Goal: Task Accomplishment & Management: Manage account settings

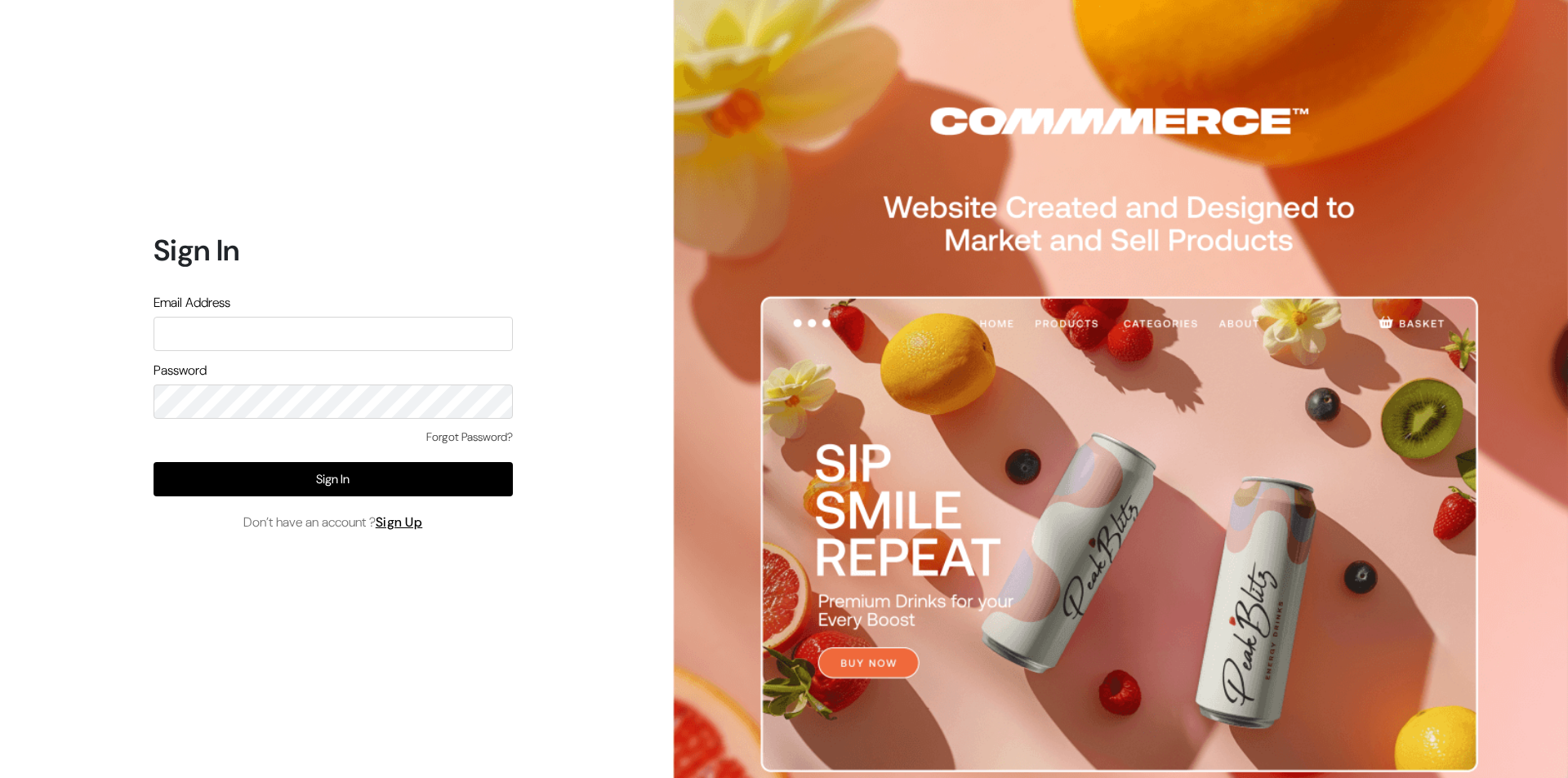
click at [155, 429] on div "Forgot Password?" at bounding box center [334, 445] width 359 height 34
click at [249, 480] on button "Sign In" at bounding box center [334, 479] width 359 height 35
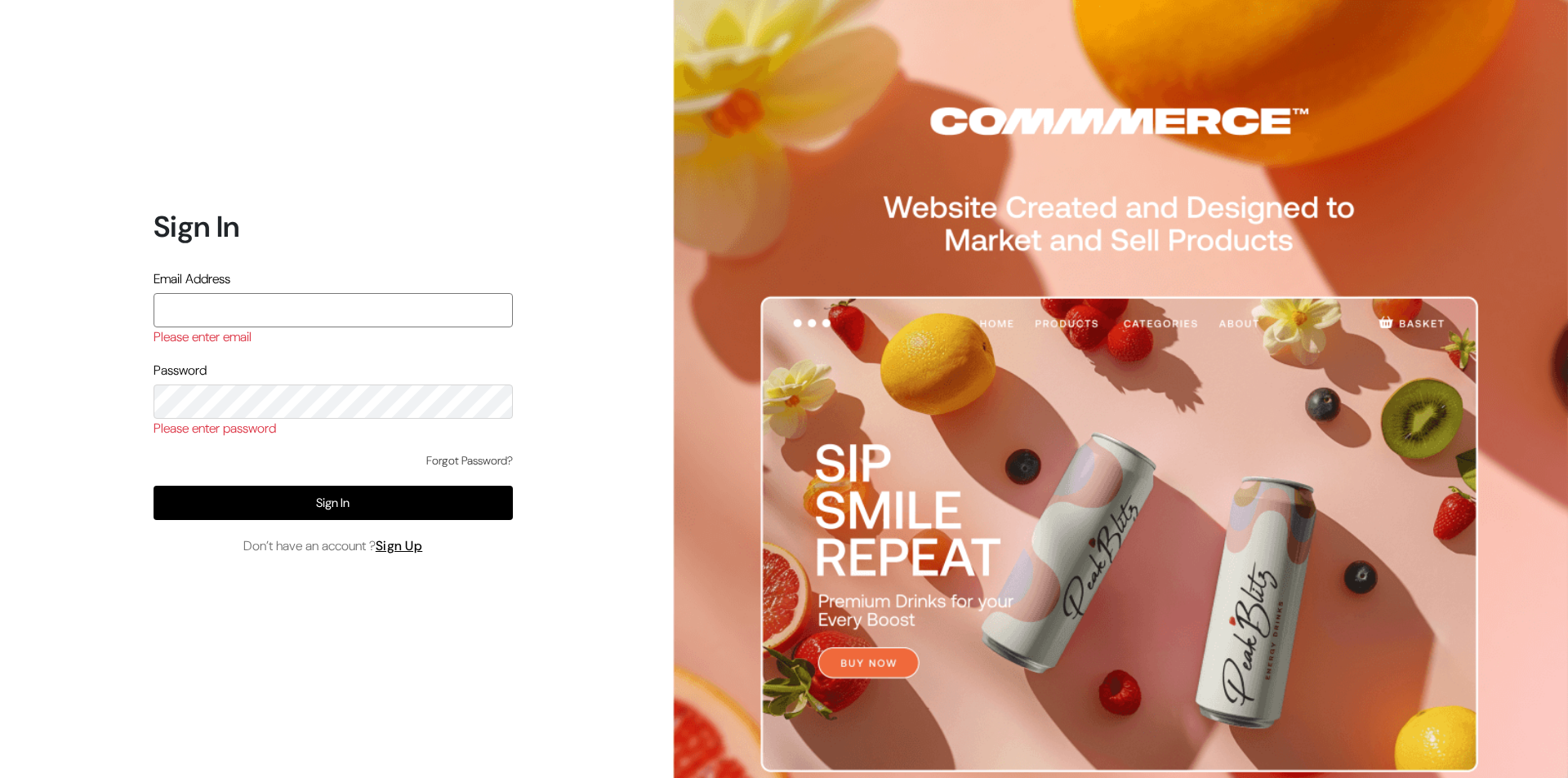
click at [250, 295] on input "text" at bounding box center [334, 310] width 359 height 35
type input "hello@tunai.in"
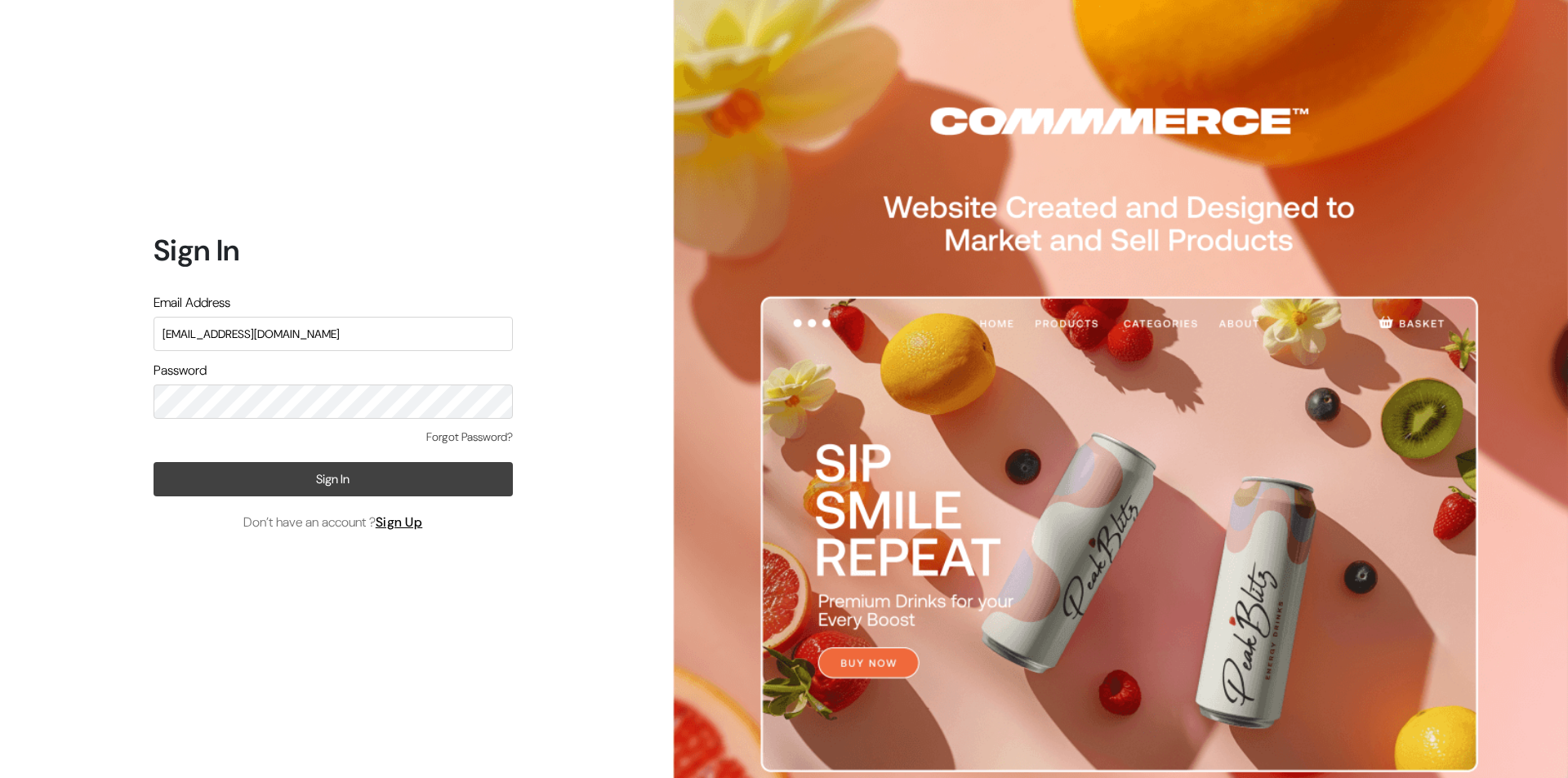
click at [300, 482] on button "Sign In" at bounding box center [334, 479] width 359 height 35
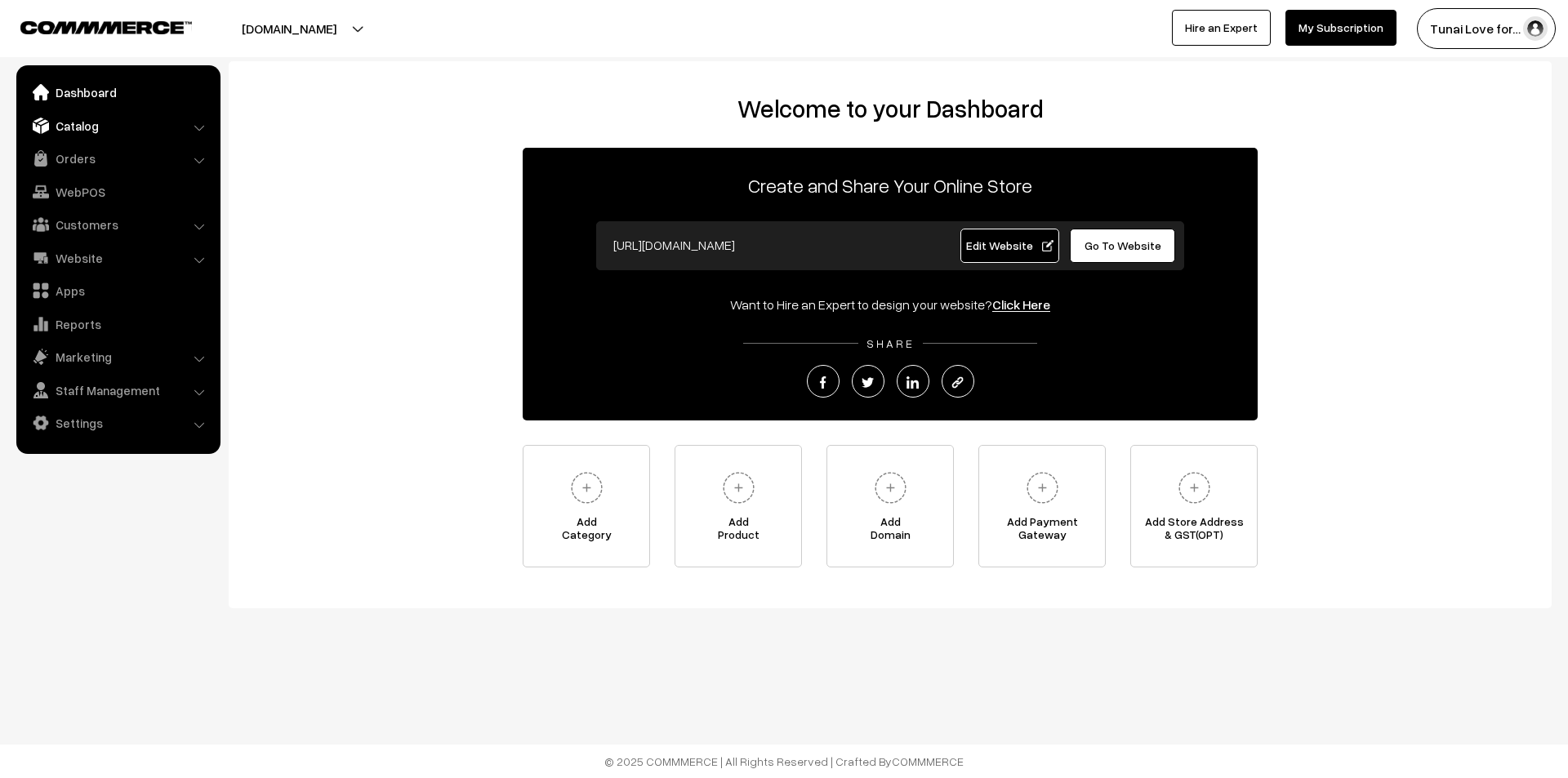
click at [113, 134] on link "Catalog" at bounding box center [118, 126] width 195 height 30
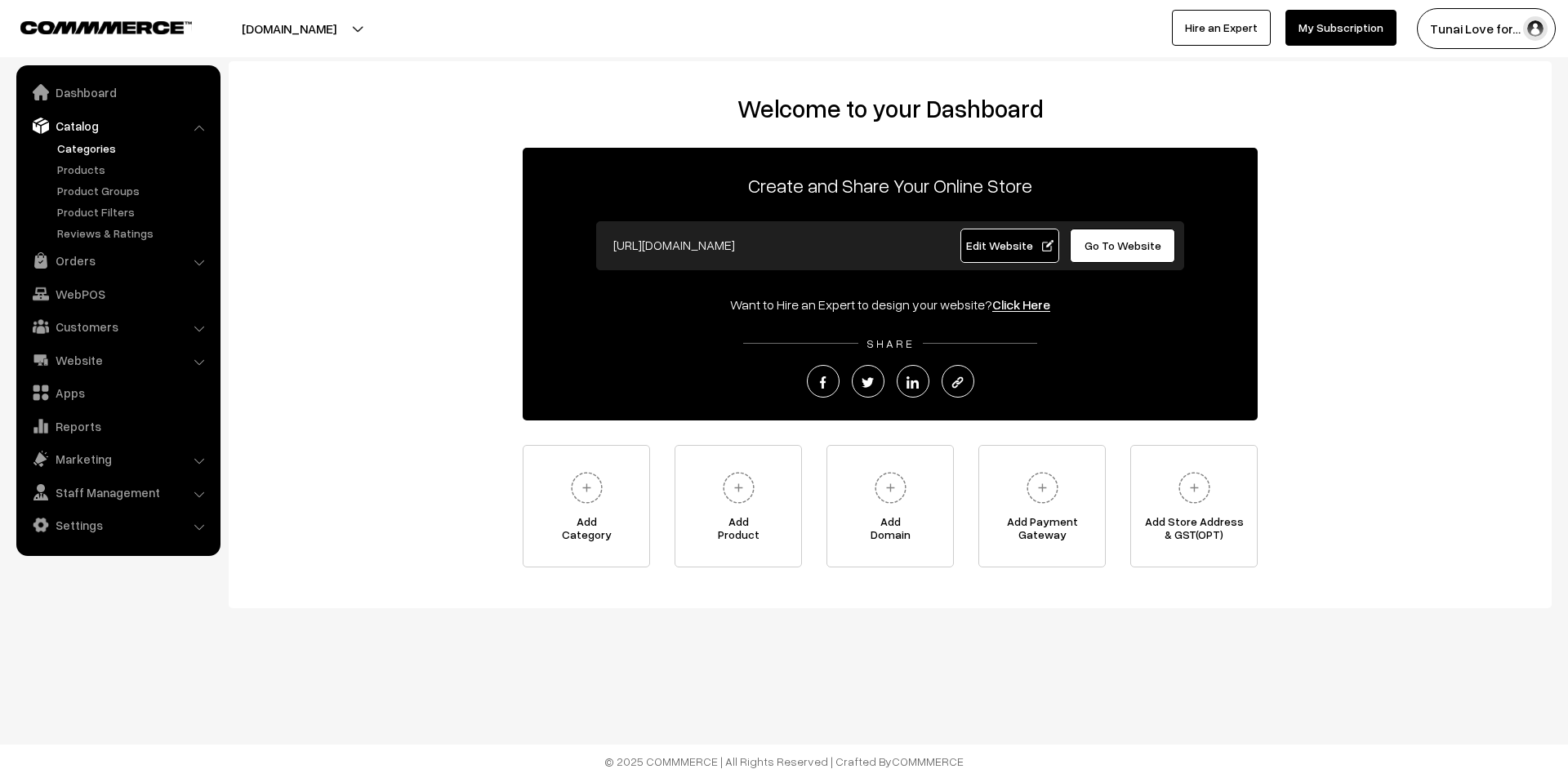
click at [112, 148] on link "Categories" at bounding box center [134, 147] width 162 height 17
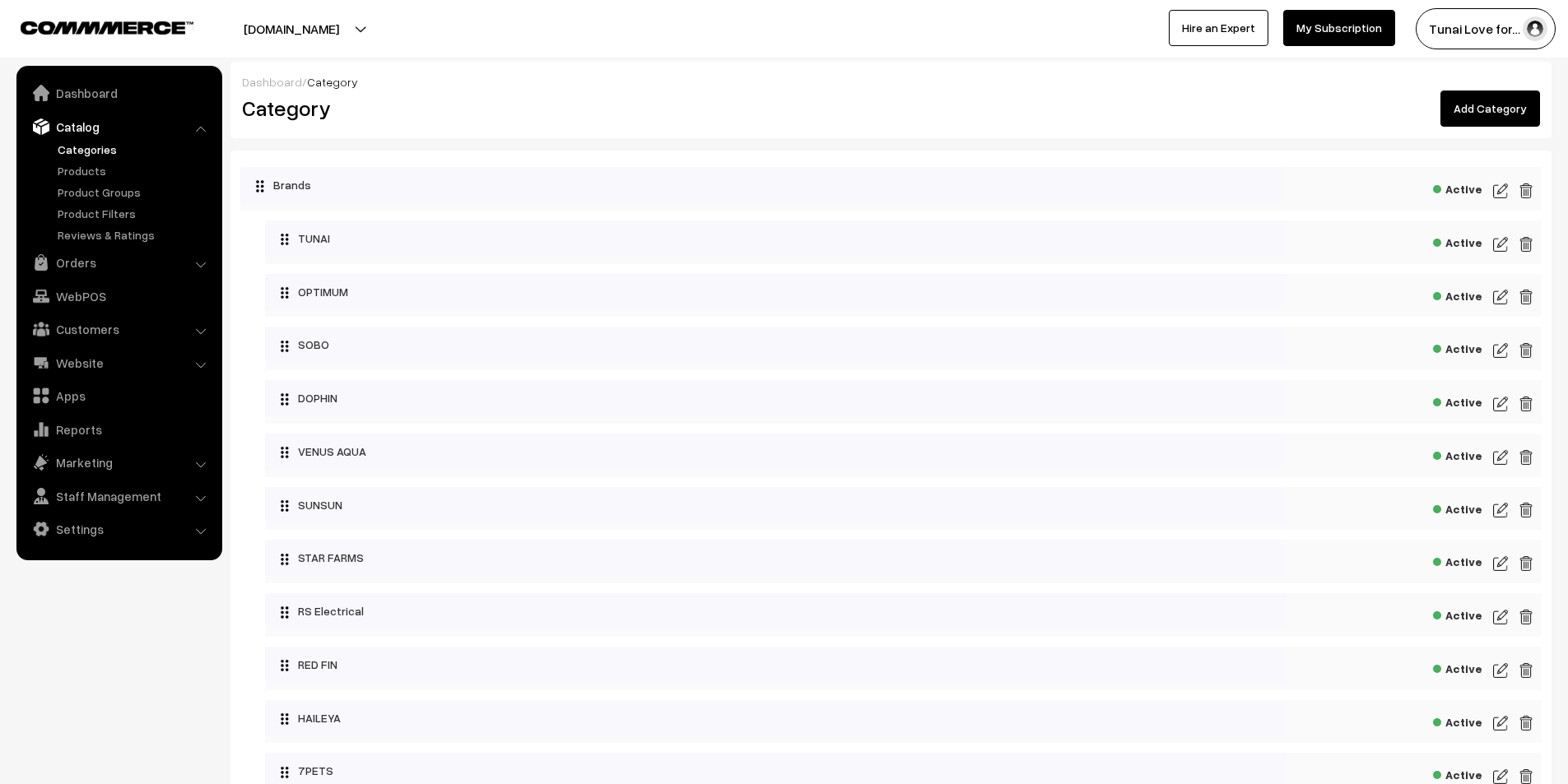
click at [1503, 102] on link "Add Category" at bounding box center [1490, 108] width 99 height 36
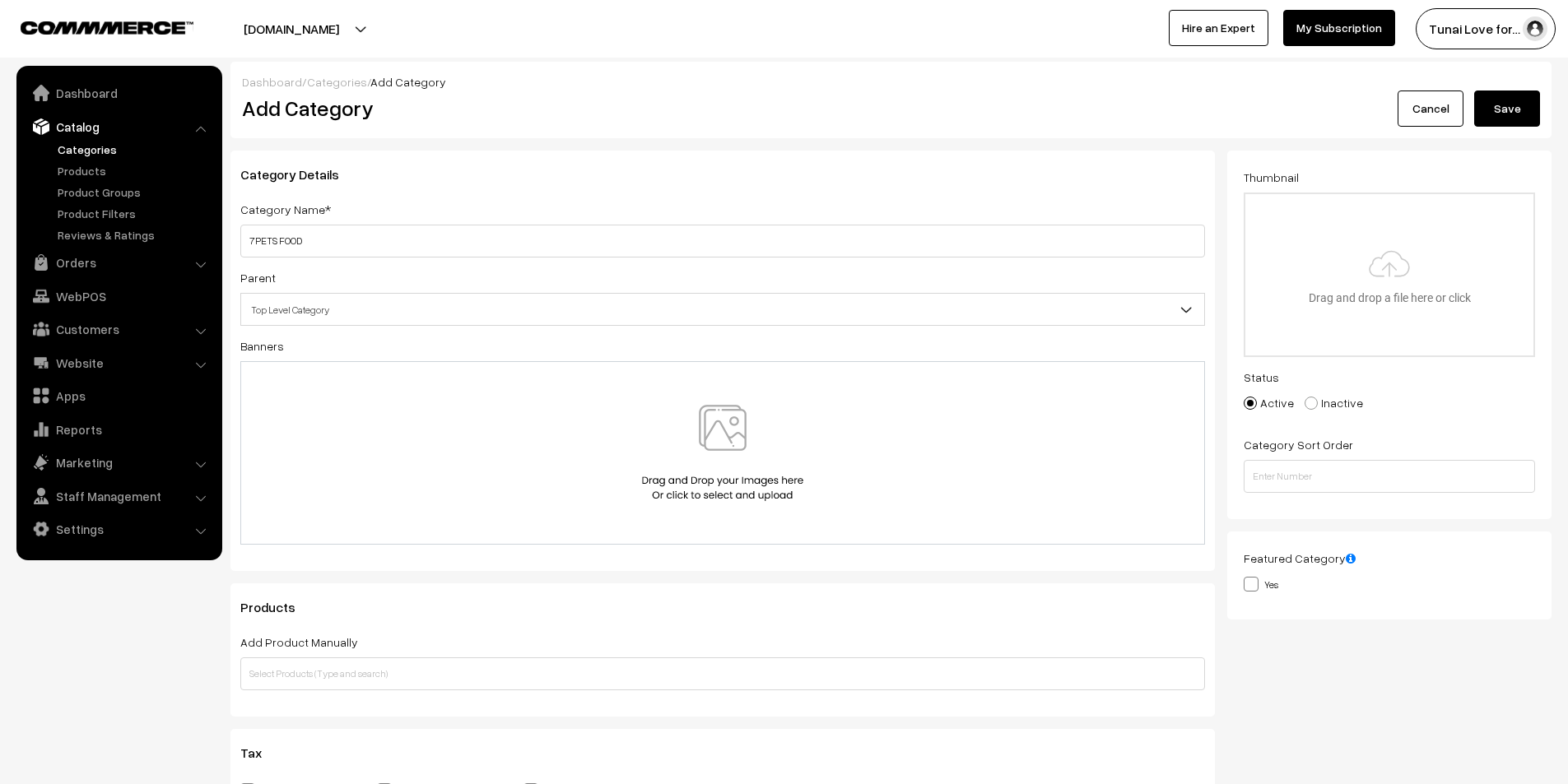
type input "7PETS FOOD"
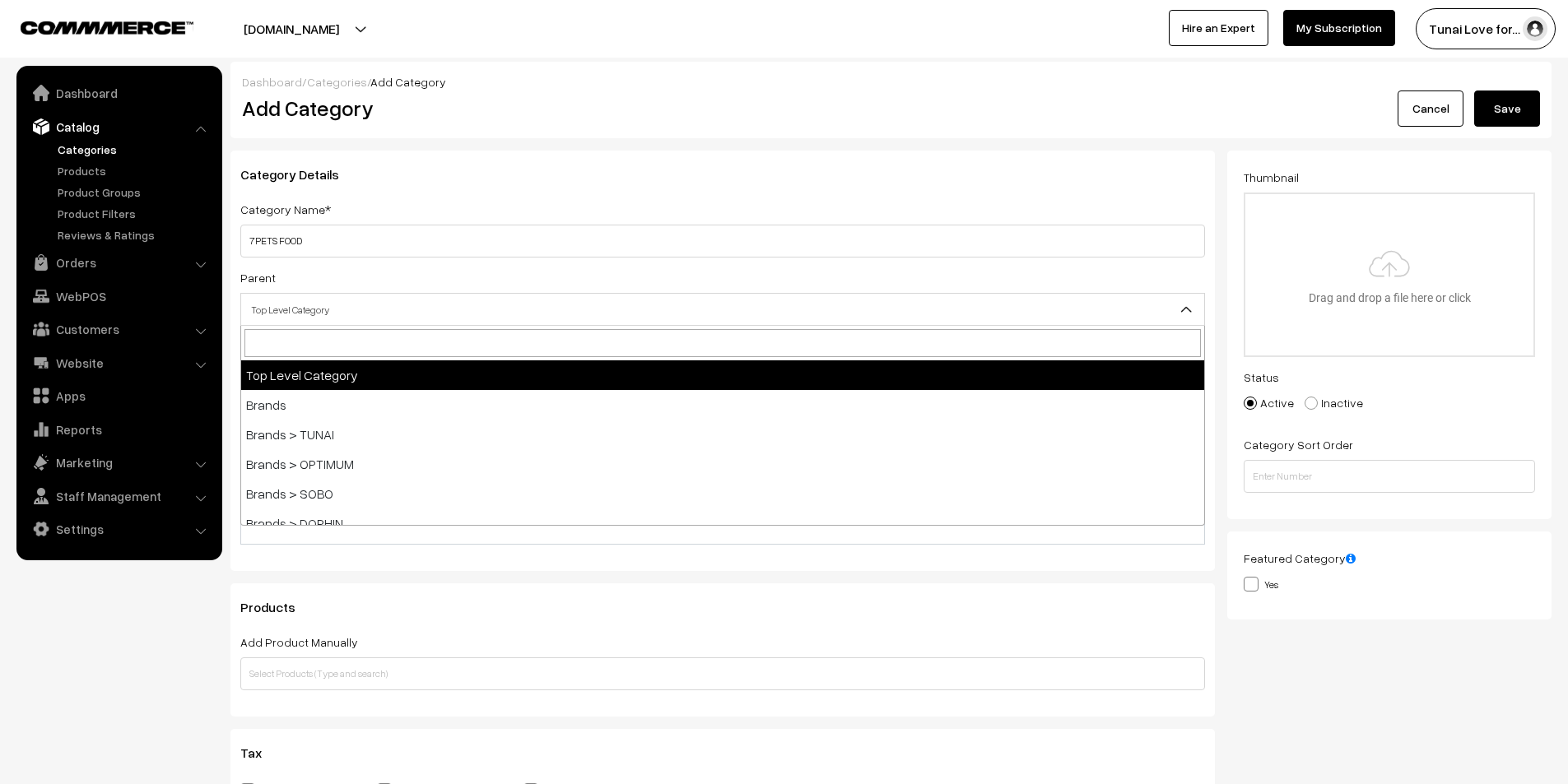
click at [336, 316] on span "Top Level Category" at bounding box center [722, 309] width 963 height 29
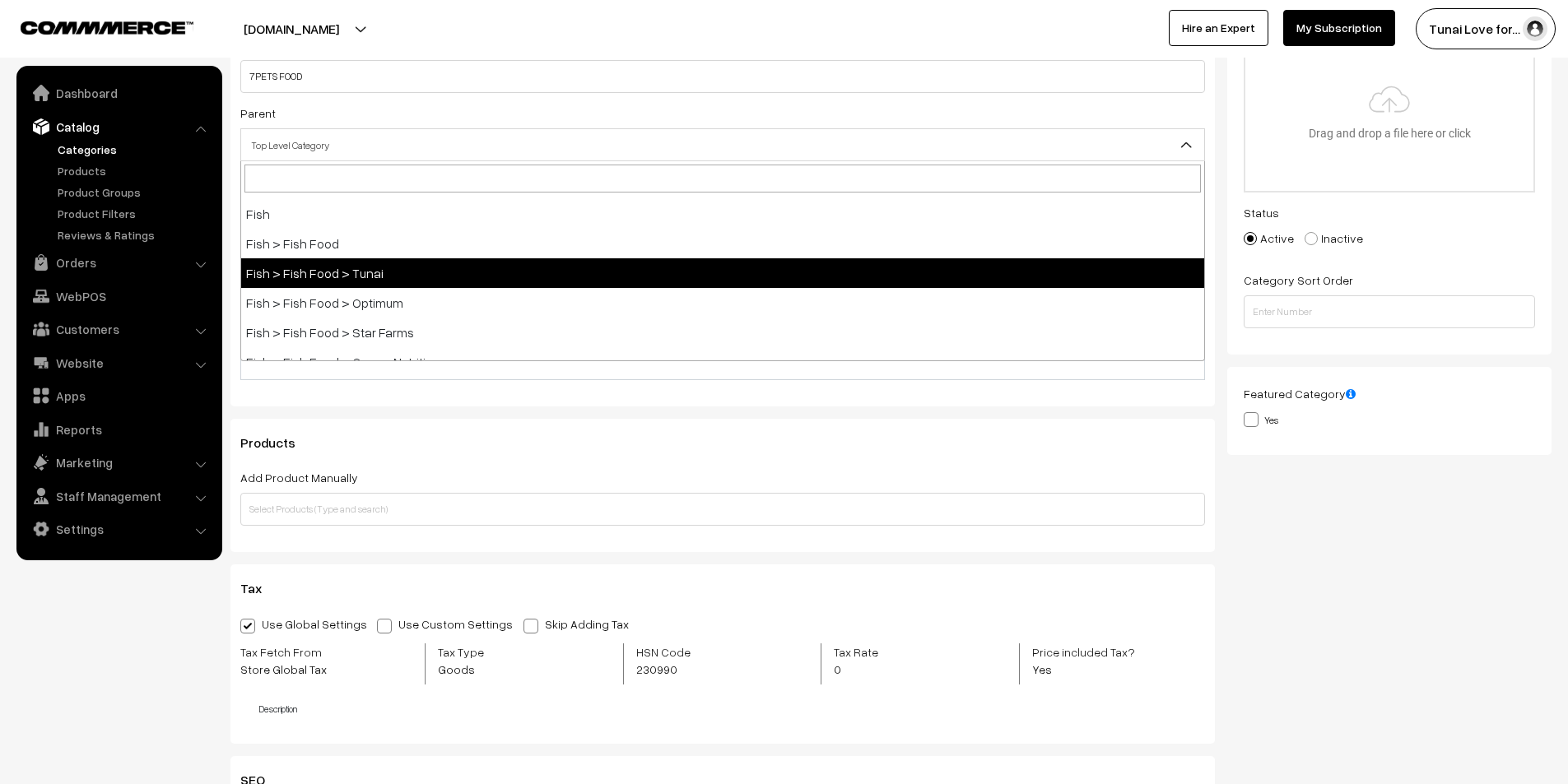
scroll to position [329, 0]
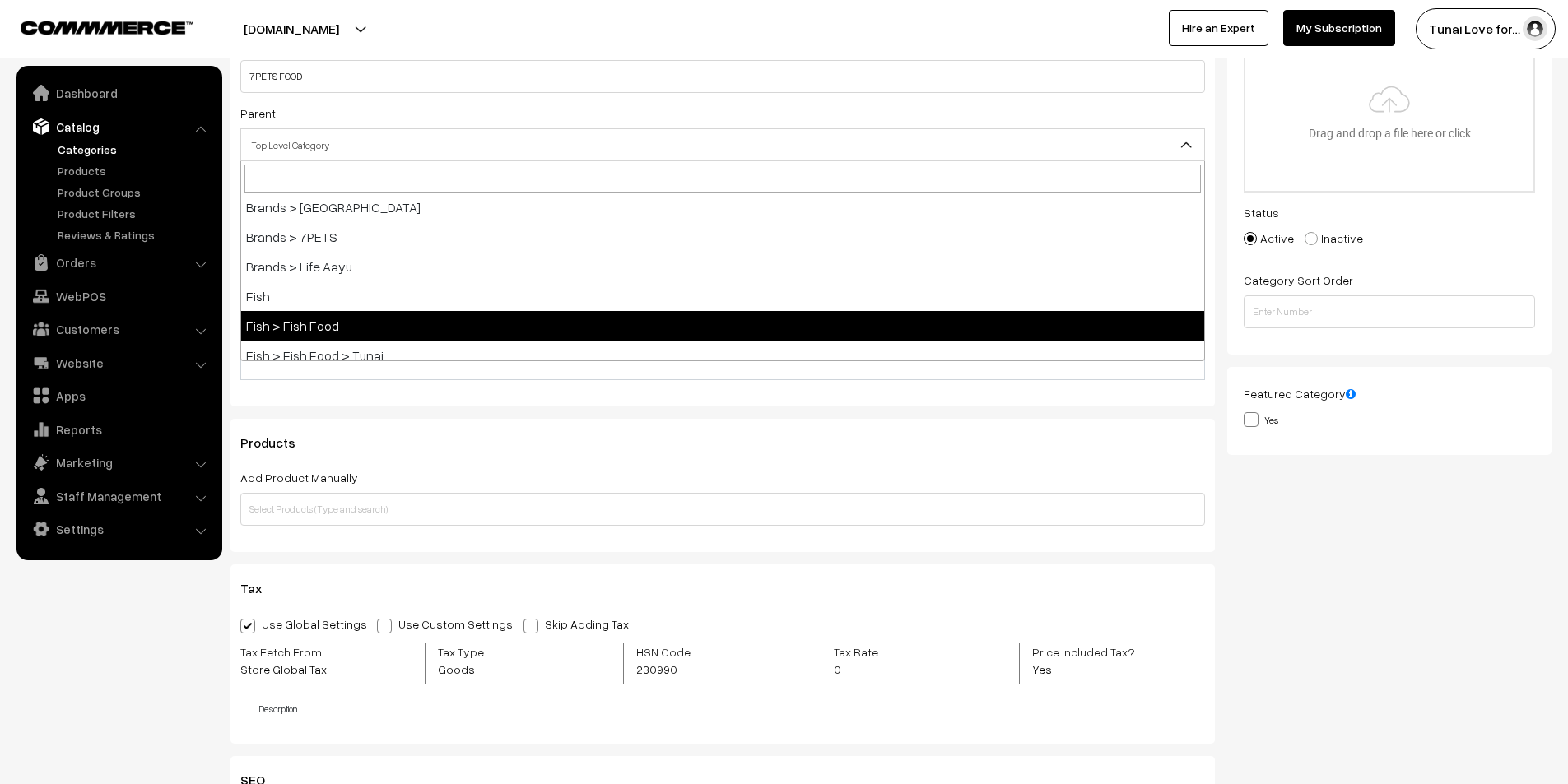
select select "2"
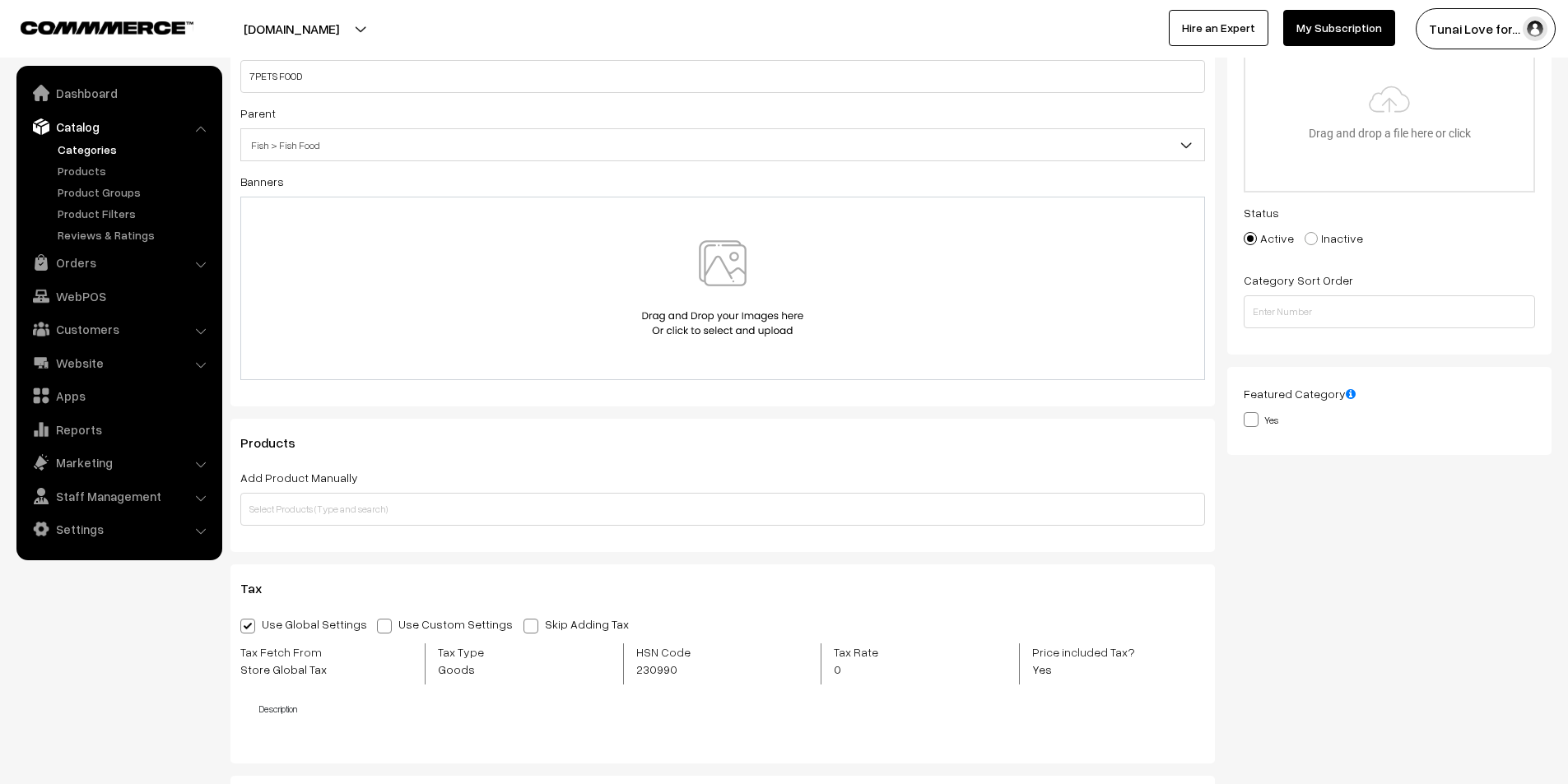
scroll to position [0, 0]
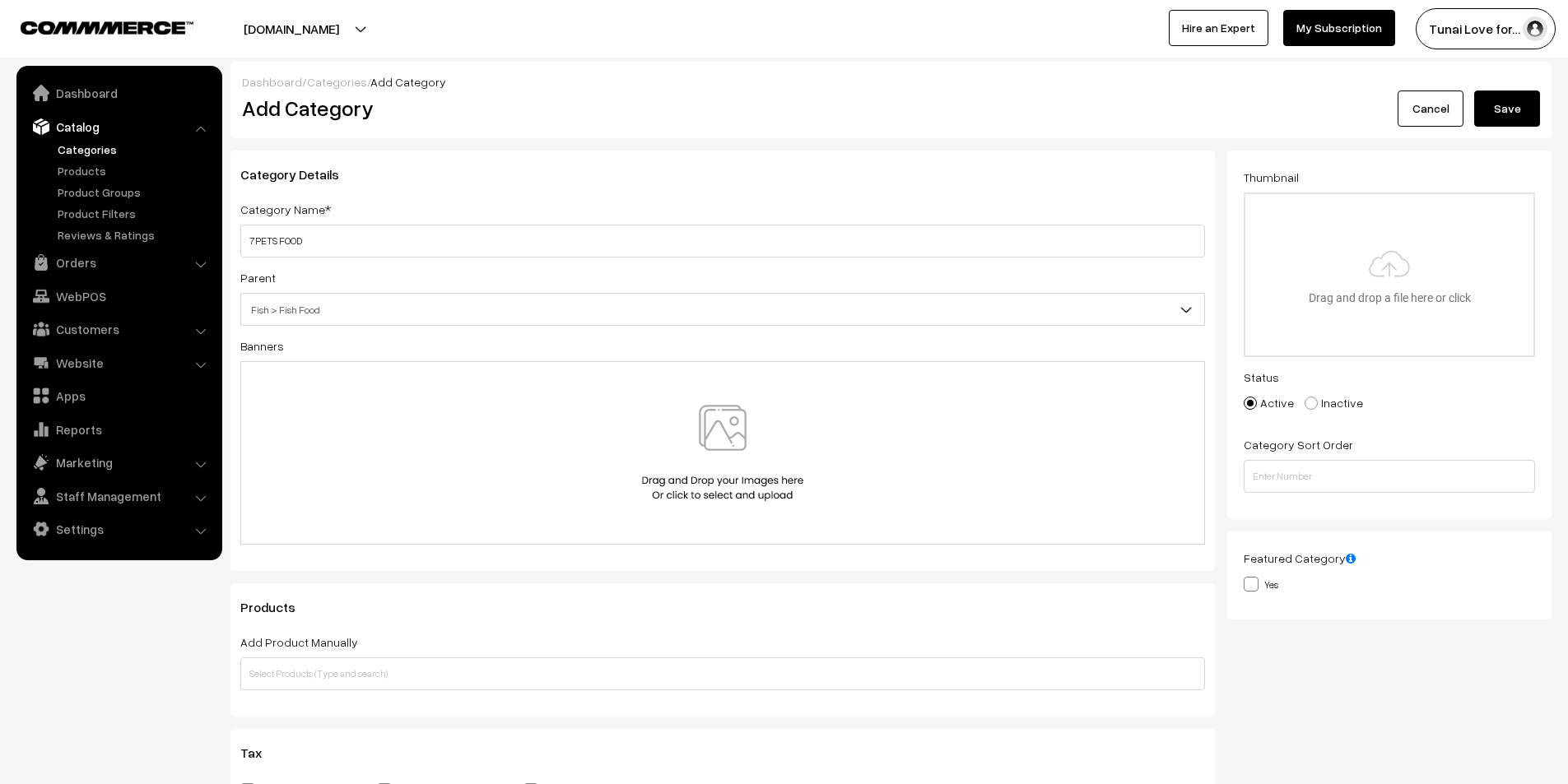
click at [1526, 106] on button "Save" at bounding box center [1507, 108] width 66 height 36
click at [113, 146] on link "Categories" at bounding box center [135, 148] width 163 height 17
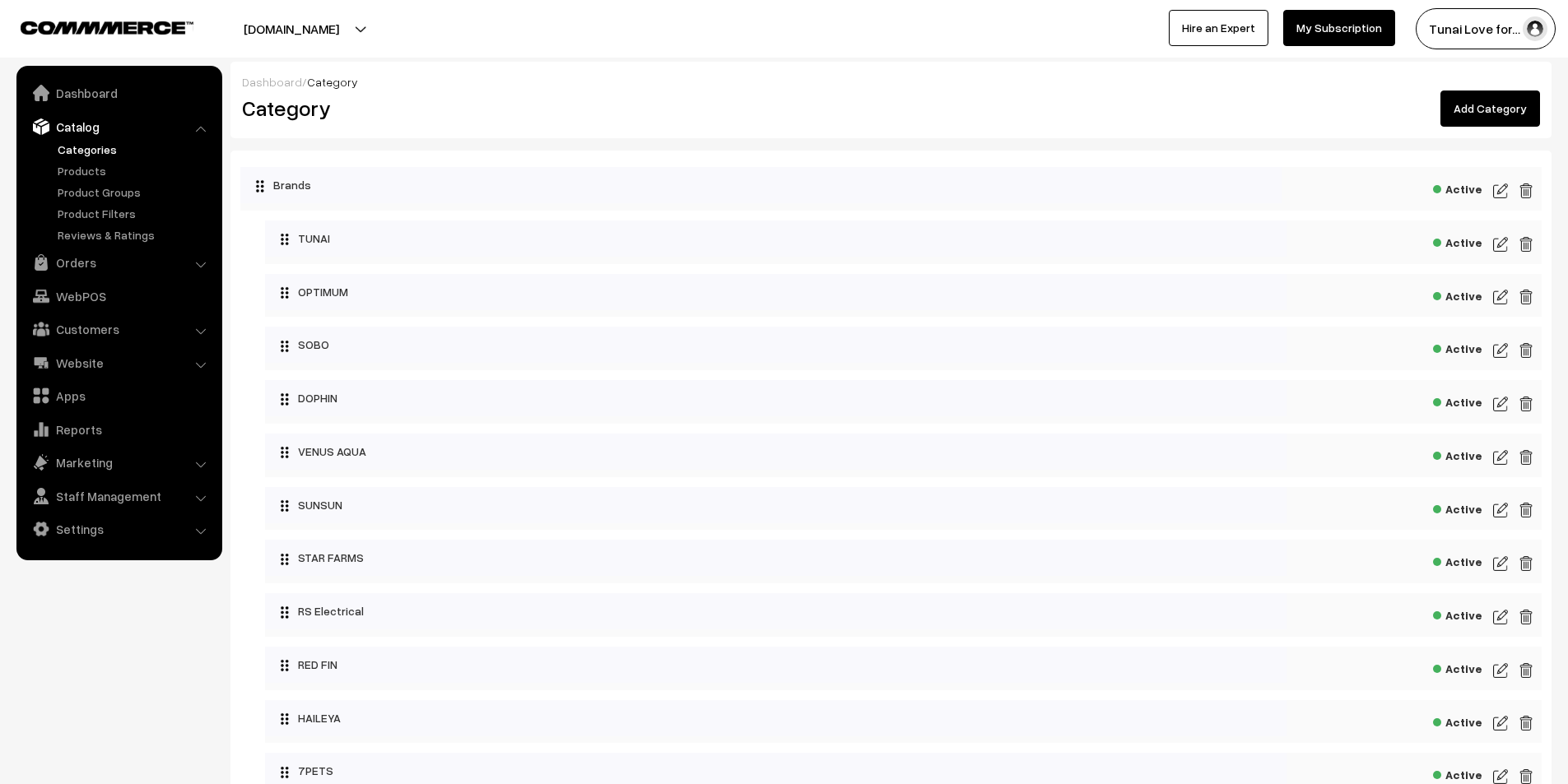
click at [1466, 109] on link "Add Category" at bounding box center [1490, 108] width 99 height 36
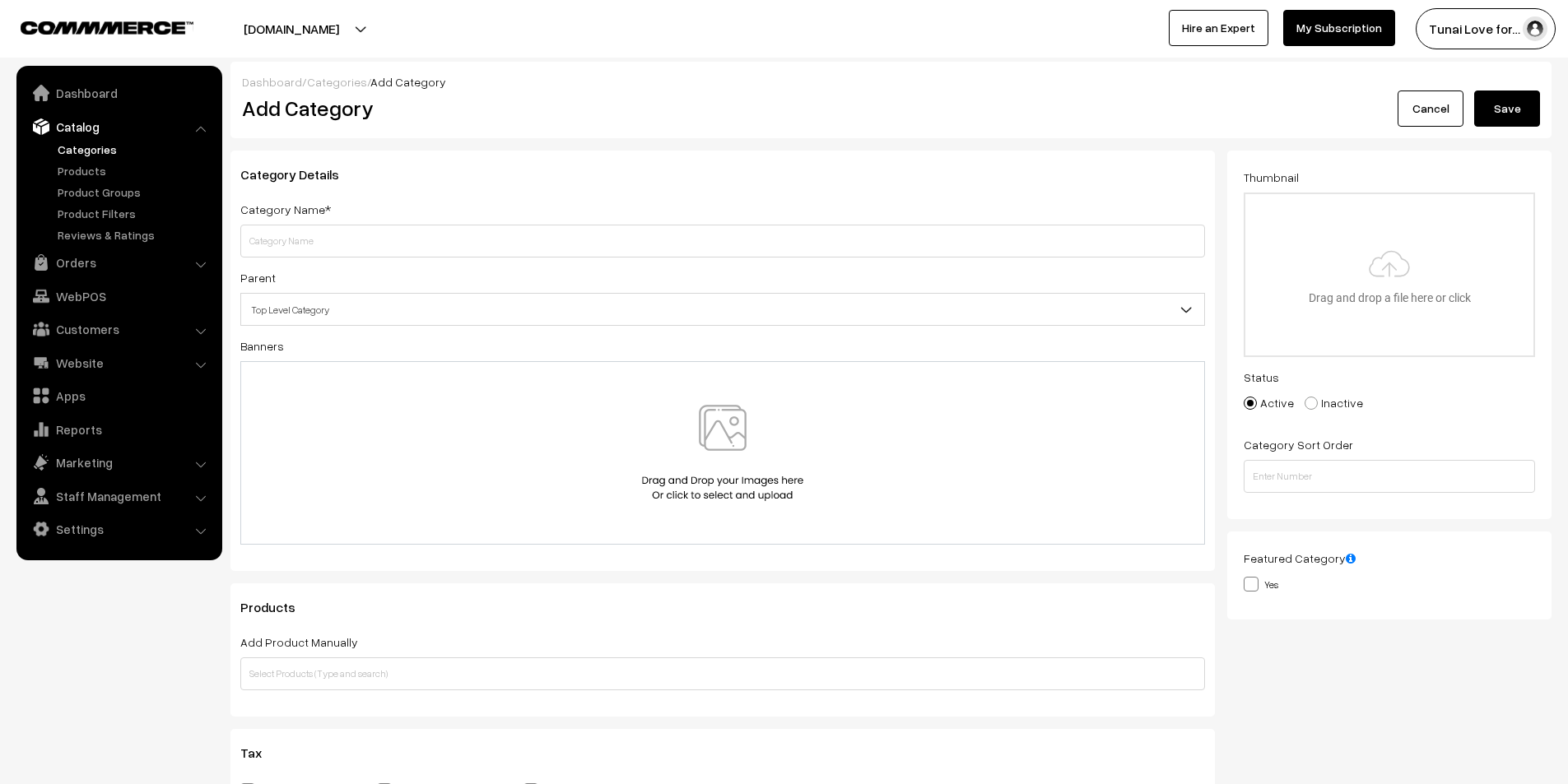
click at [319, 234] on input "text" at bounding box center [722, 241] width 964 height 33
type input "7PETS FOOD"
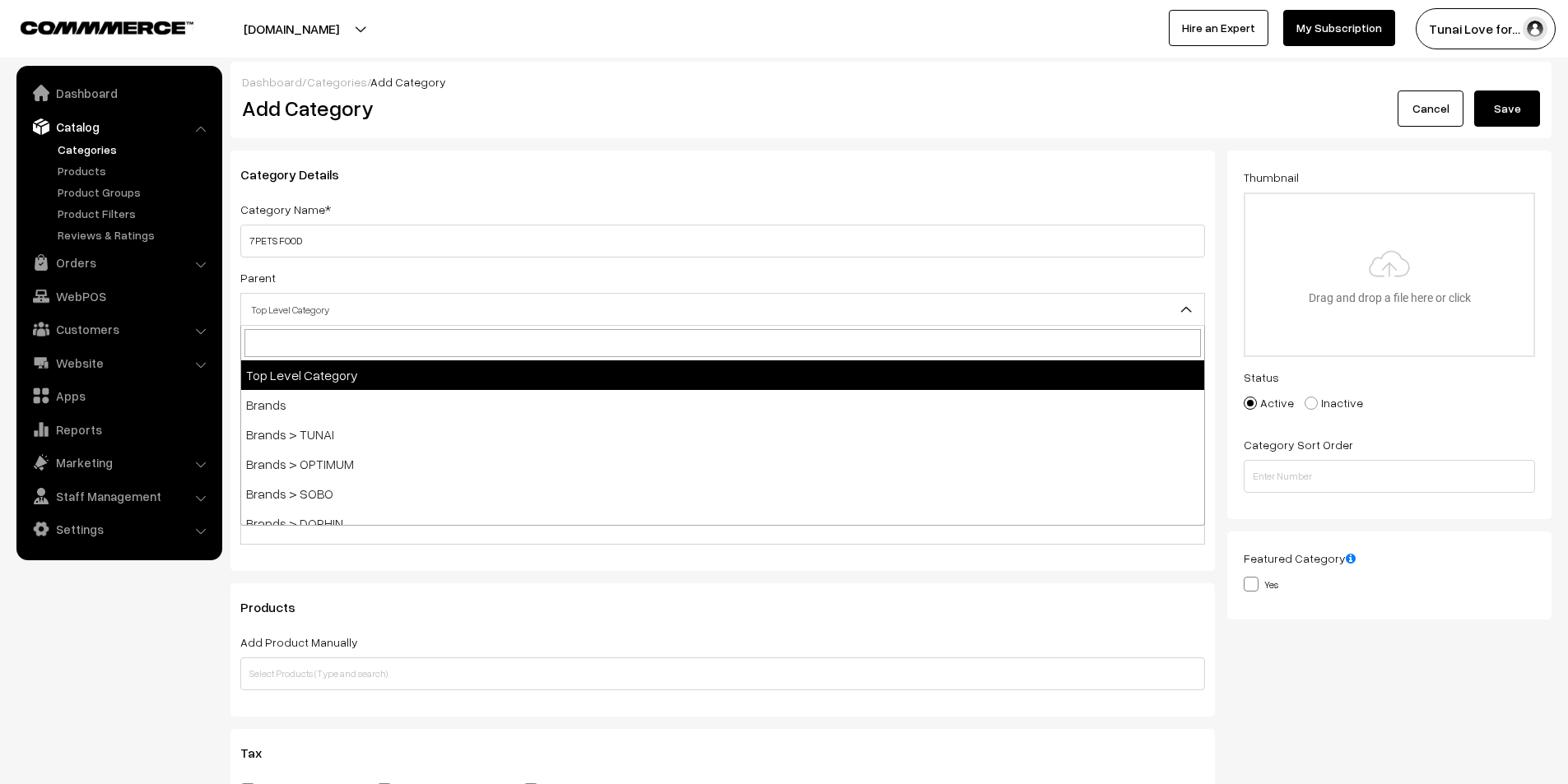
click at [370, 297] on span "Top Level Category" at bounding box center [722, 309] width 963 height 29
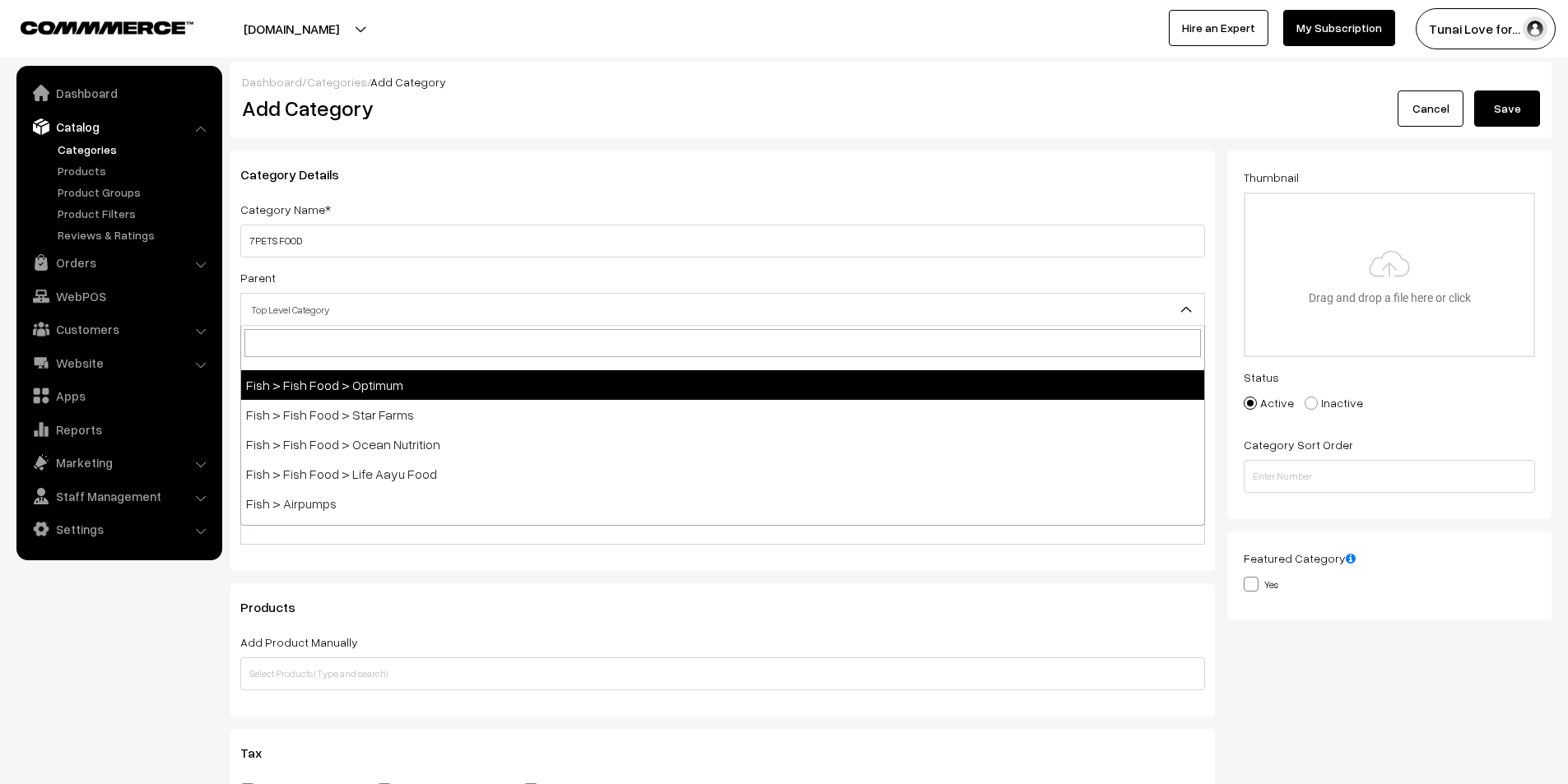
scroll to position [412, 0]
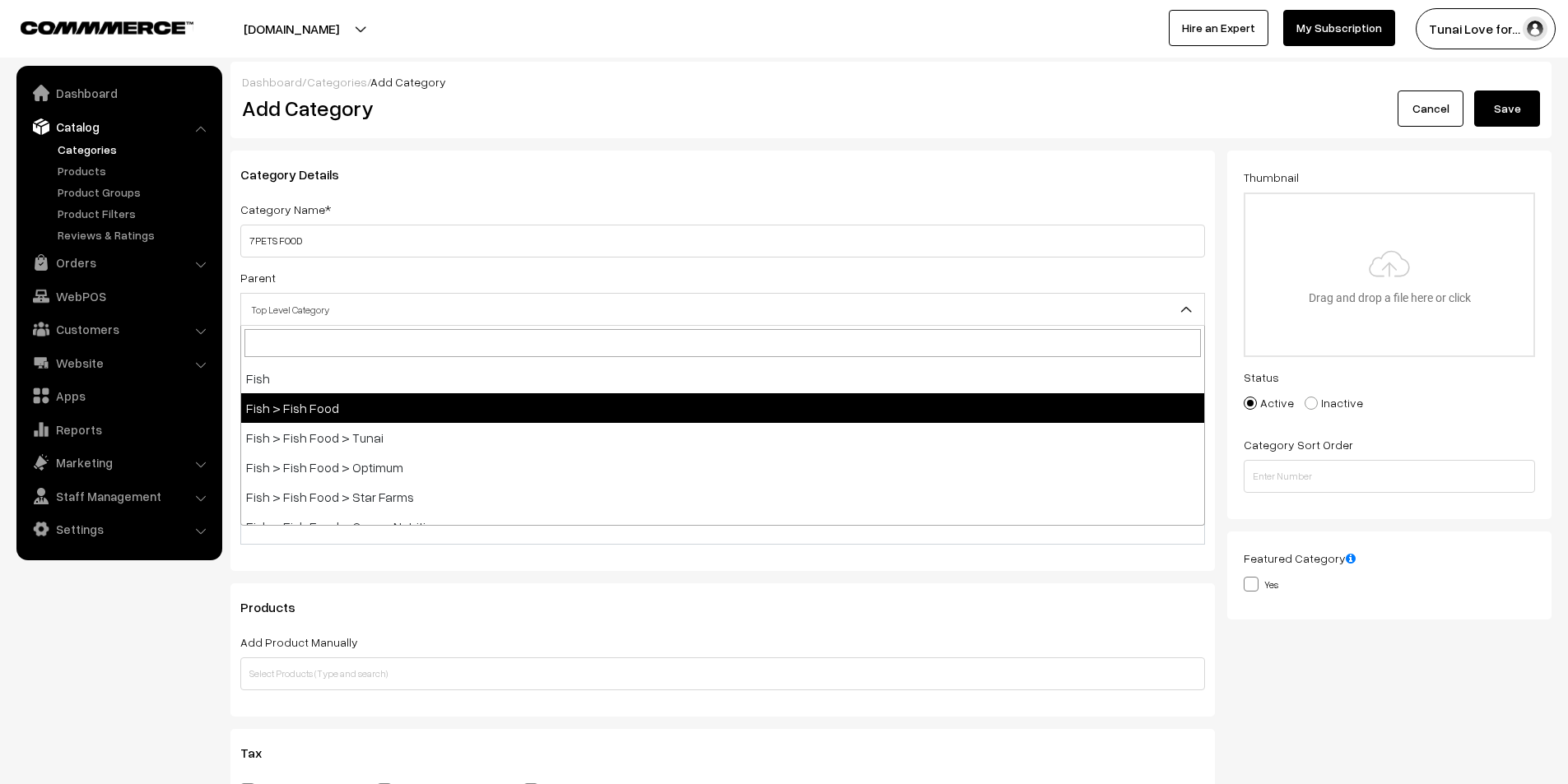
select select "2"
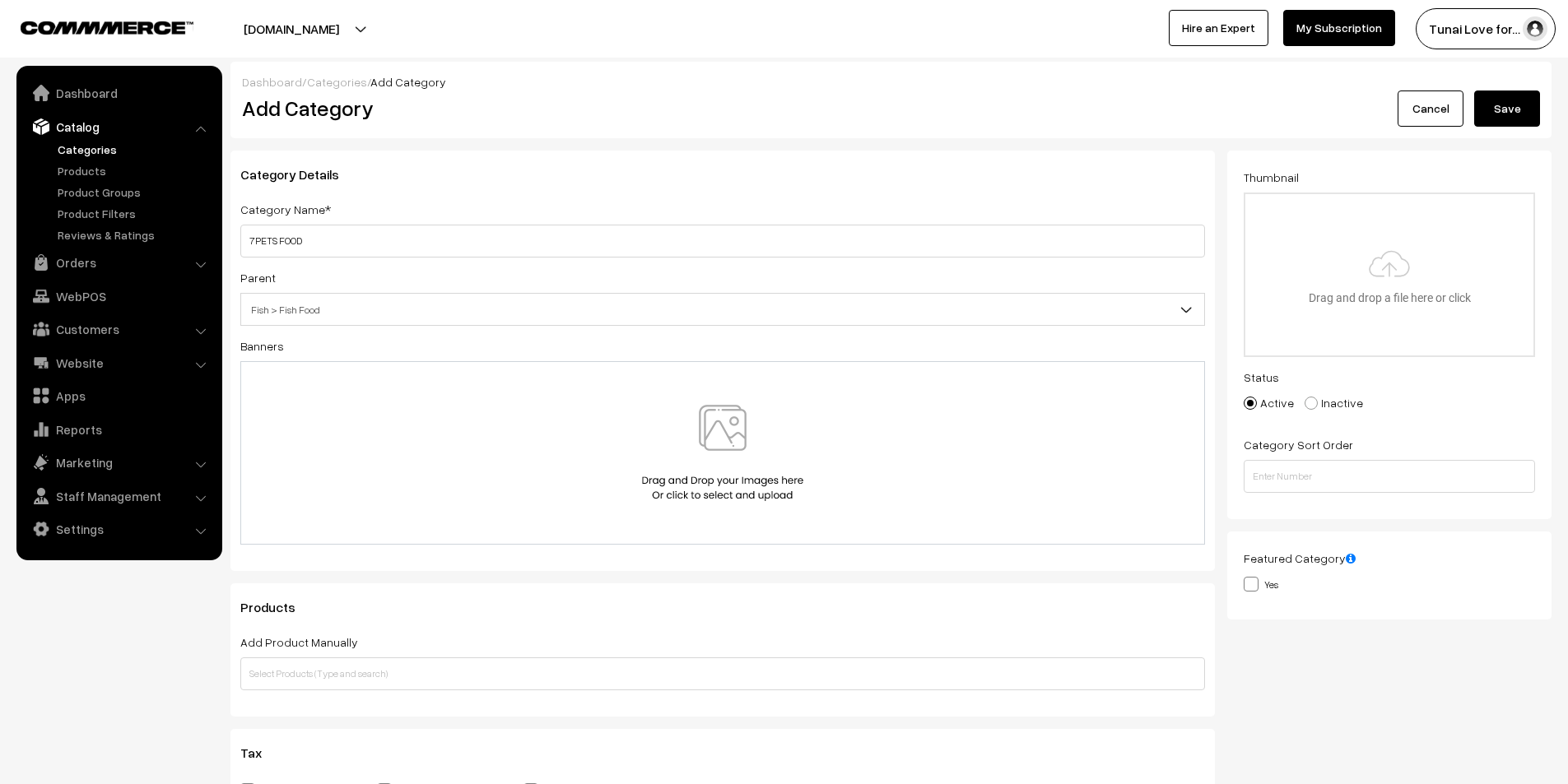
click at [1531, 106] on button "Save" at bounding box center [1507, 108] width 66 height 36
click at [91, 154] on link "Categories" at bounding box center [135, 148] width 163 height 17
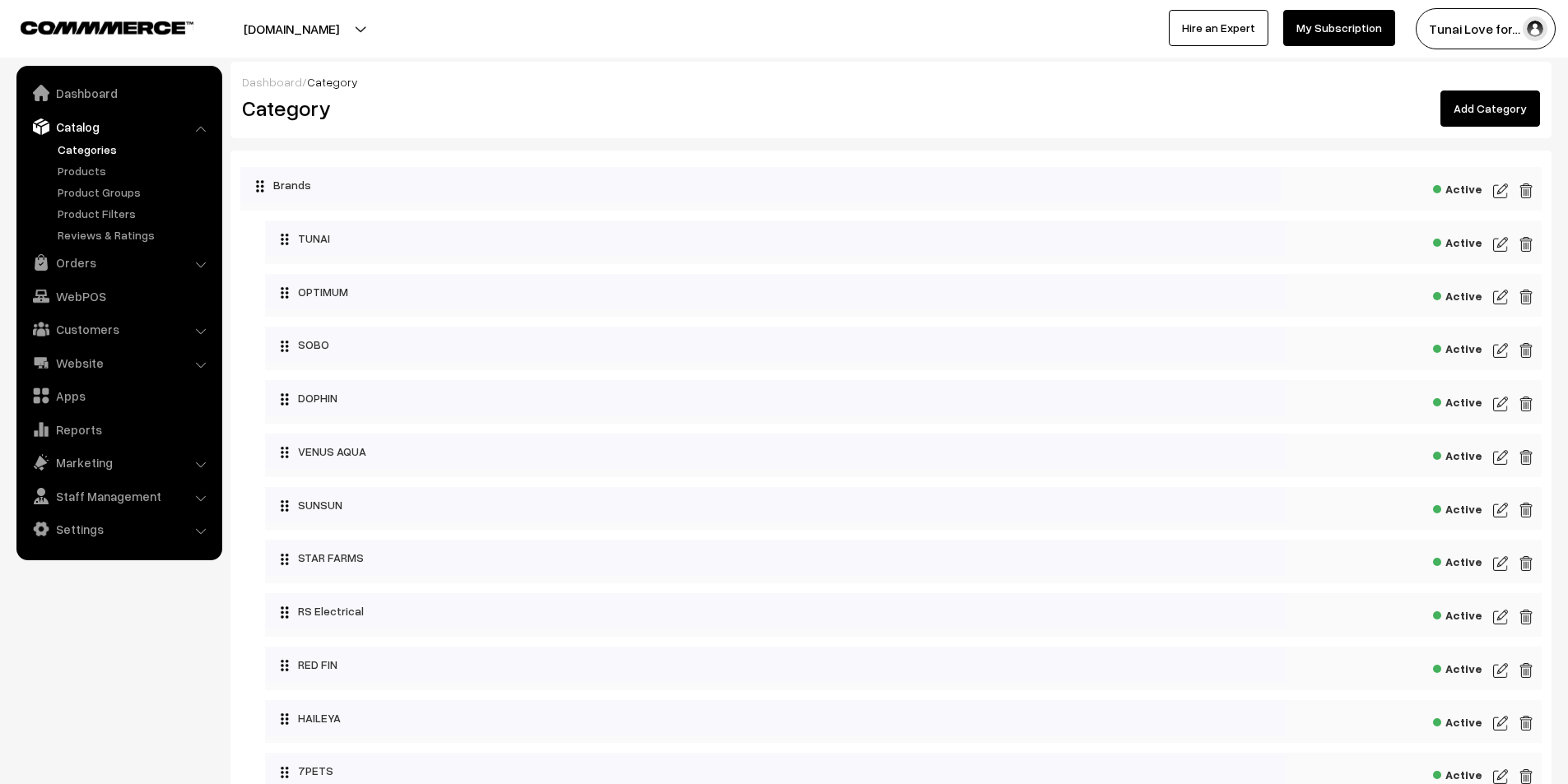
click at [1496, 110] on link "Add Category" at bounding box center [1490, 108] width 99 height 36
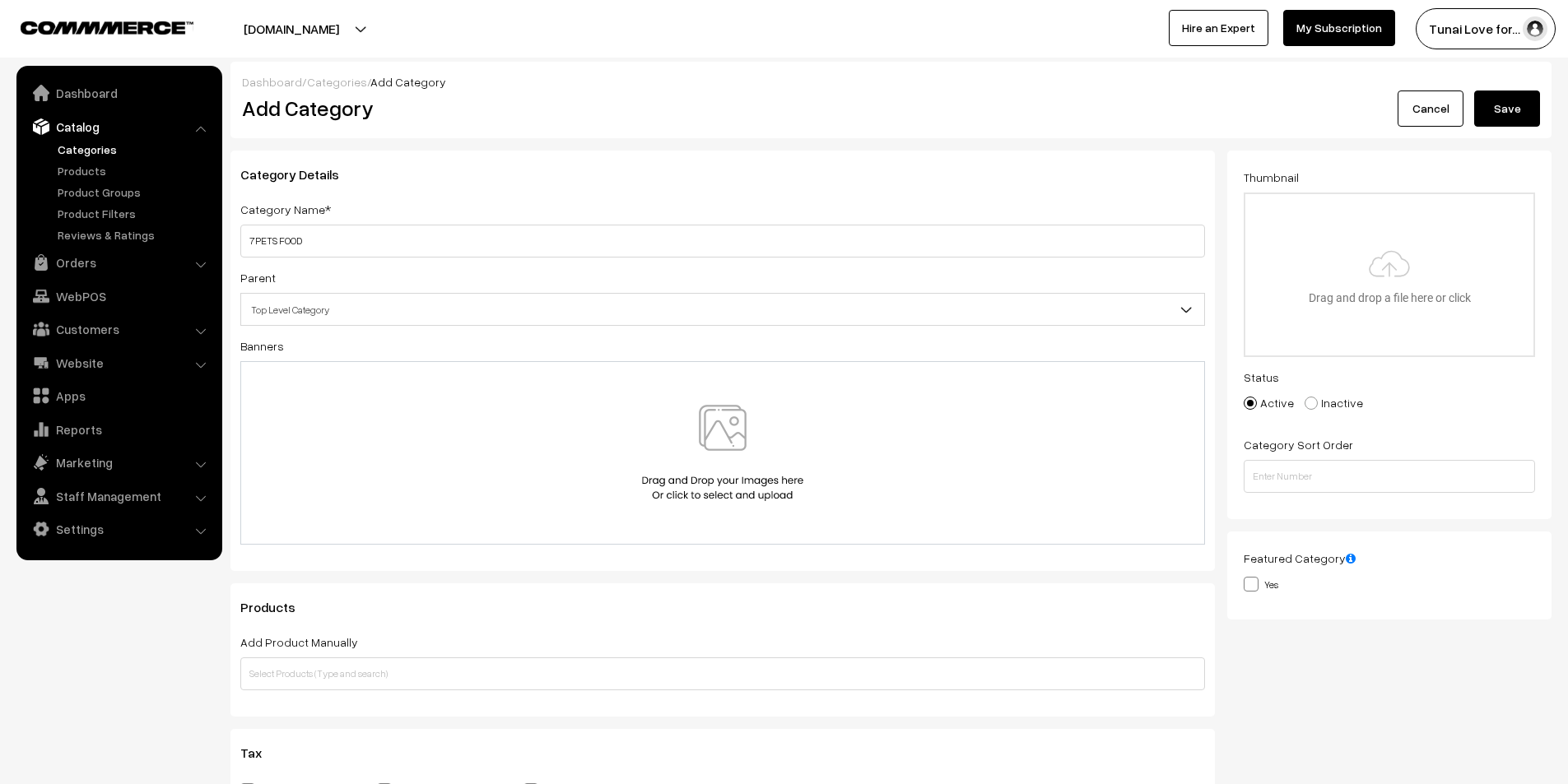
type input "7PETS FOOD"
click at [355, 312] on span "Top Level Category" at bounding box center [722, 309] width 963 height 29
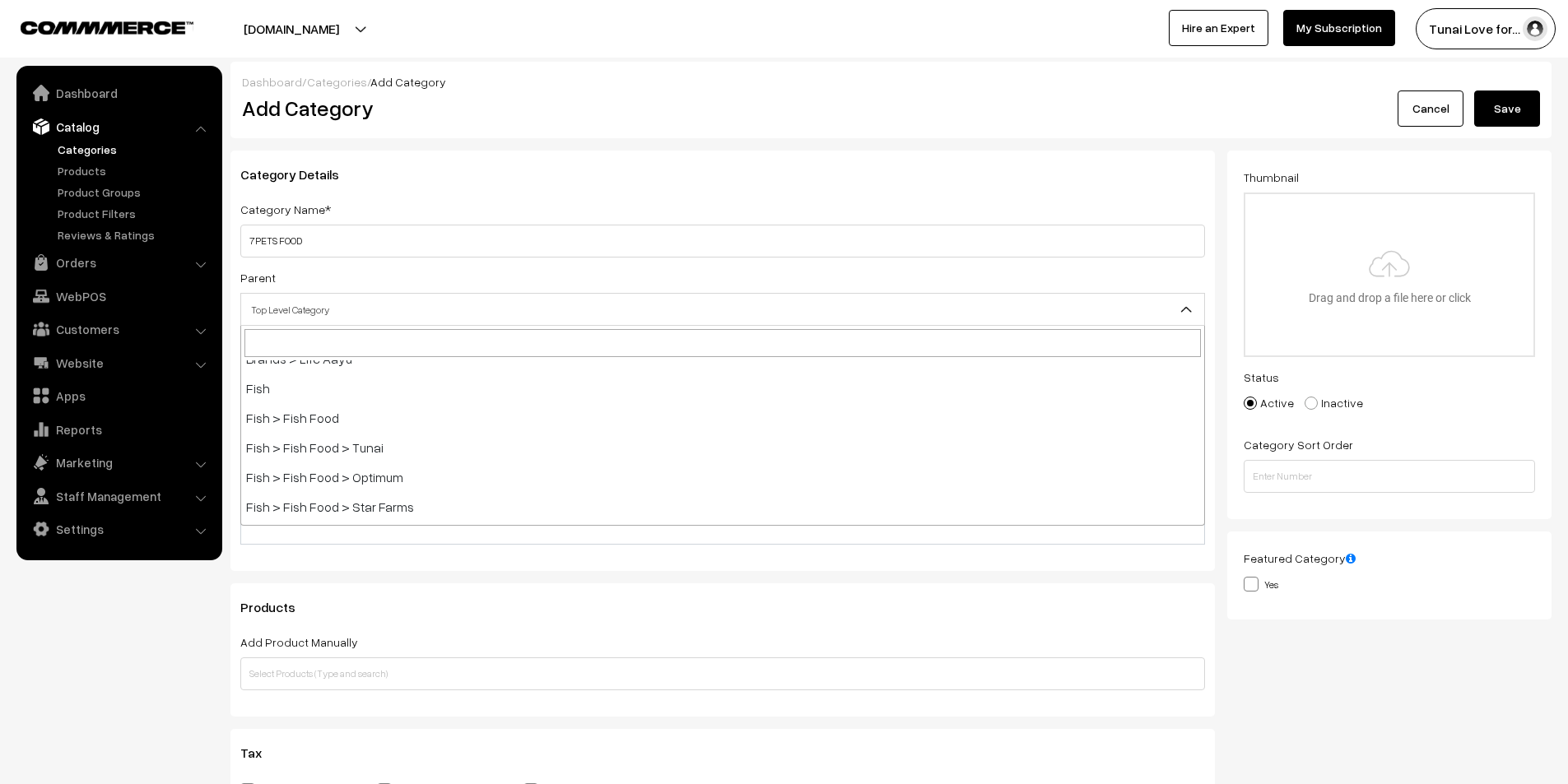
scroll to position [412, 0]
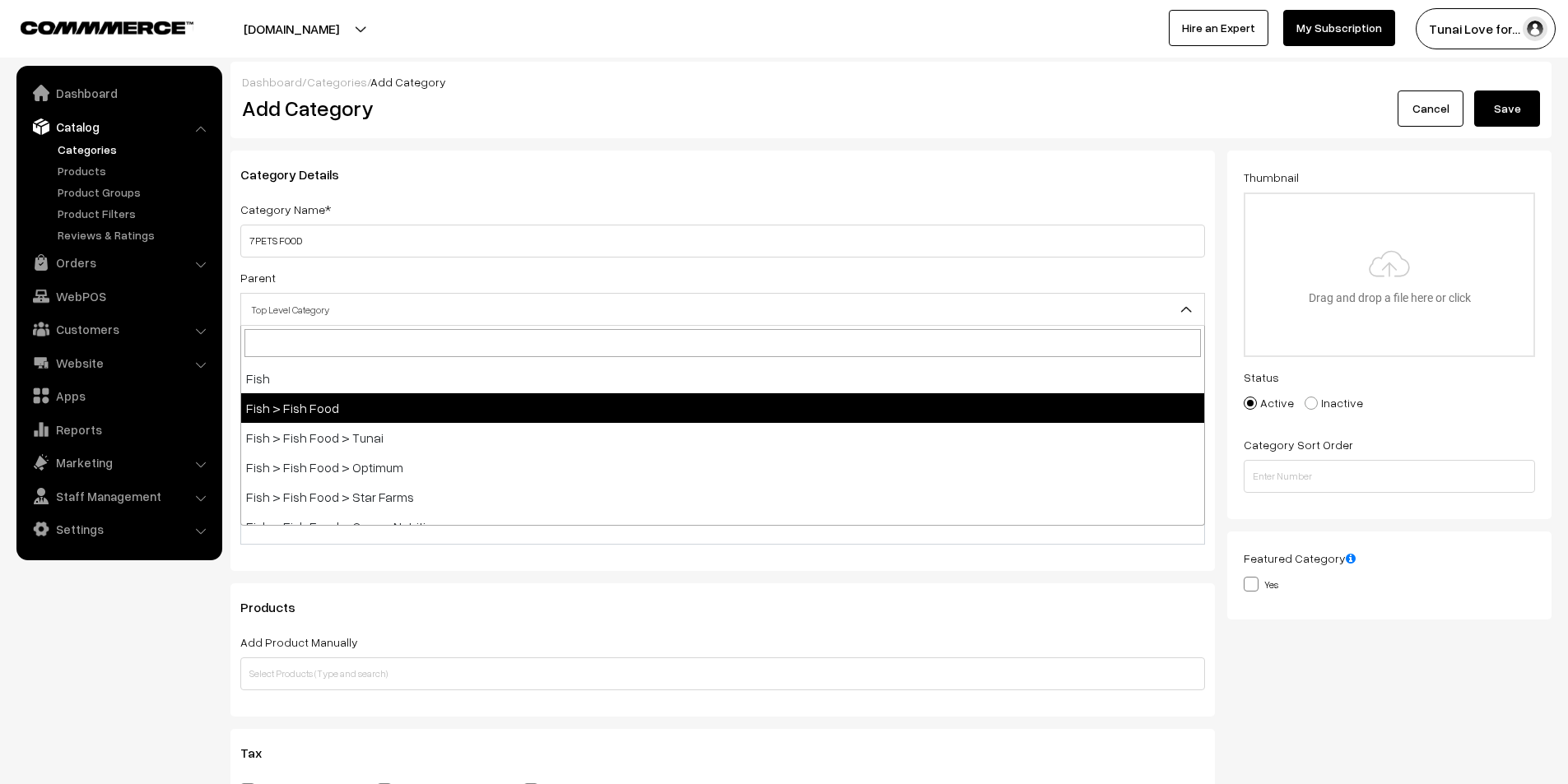
select select "2"
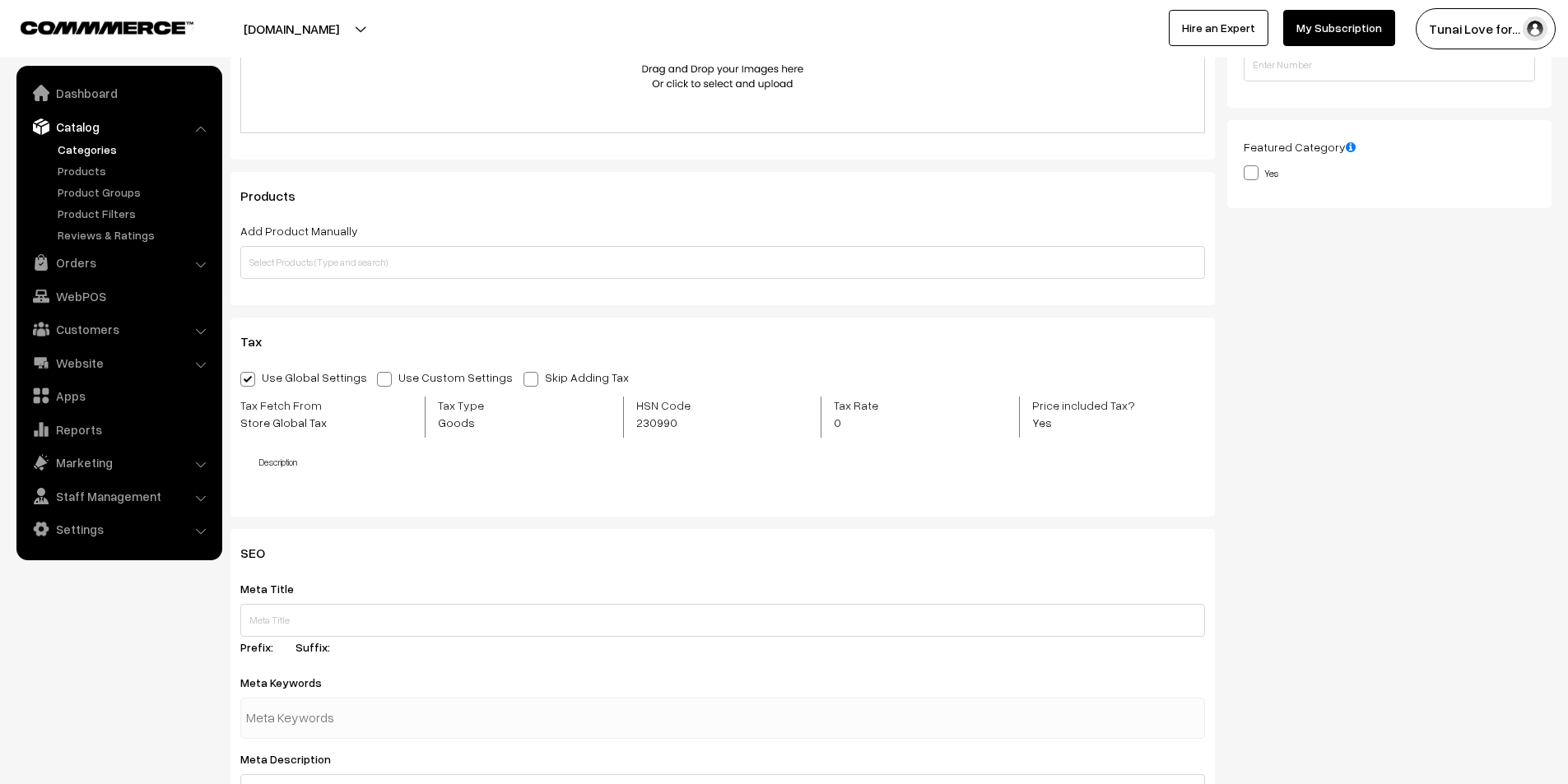
click at [379, 379] on span at bounding box center [384, 379] width 15 height 15
click at [379, 379] on input "Use Custom Settings" at bounding box center [382, 376] width 11 height 11
radio input "true"
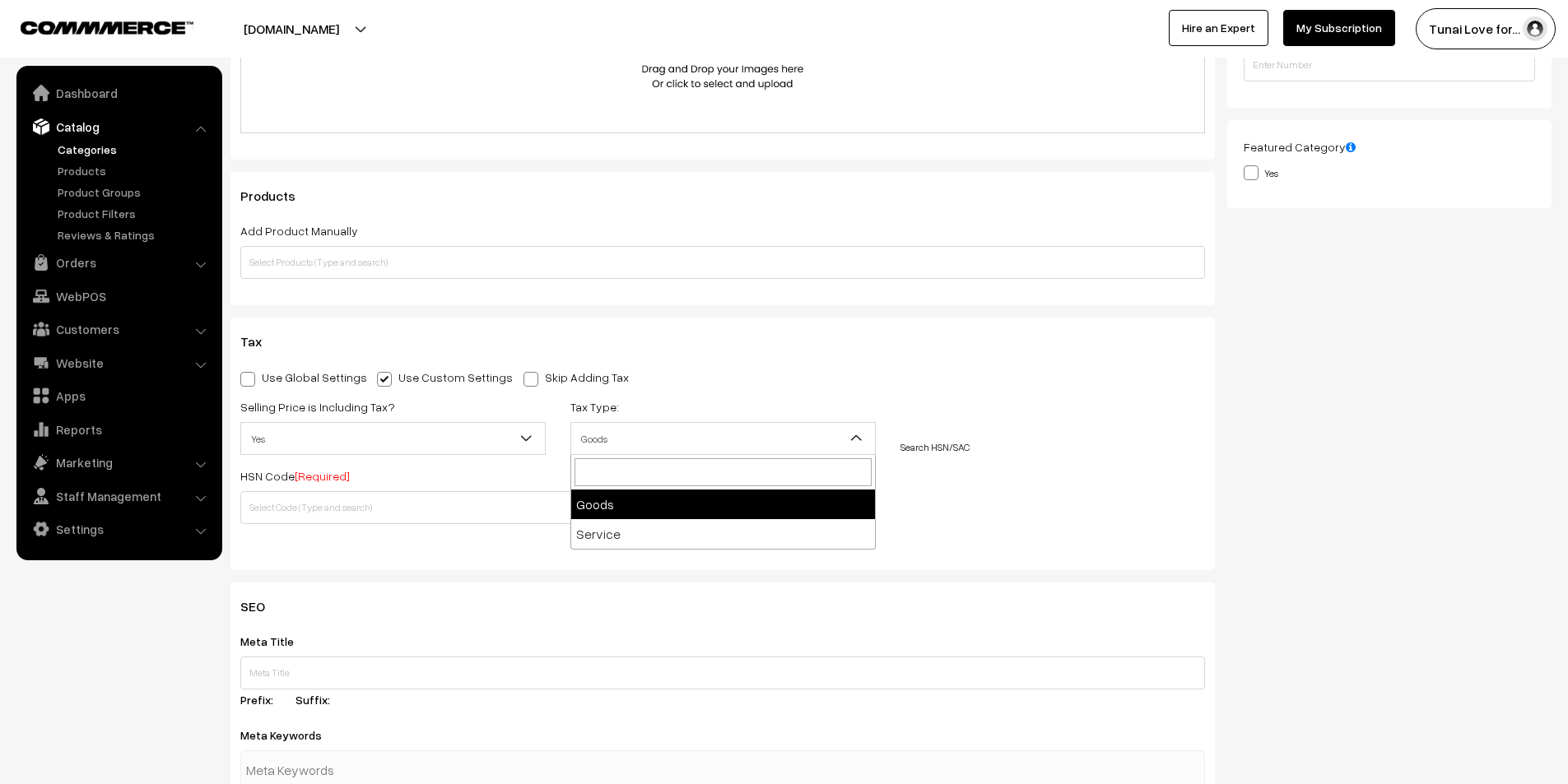
click at [650, 434] on span "Goods" at bounding box center [722, 439] width 303 height 29
click at [587, 518] on input "text" at bounding box center [476, 507] width 470 height 33
click at [593, 439] on span "Goods" at bounding box center [722, 439] width 303 height 29
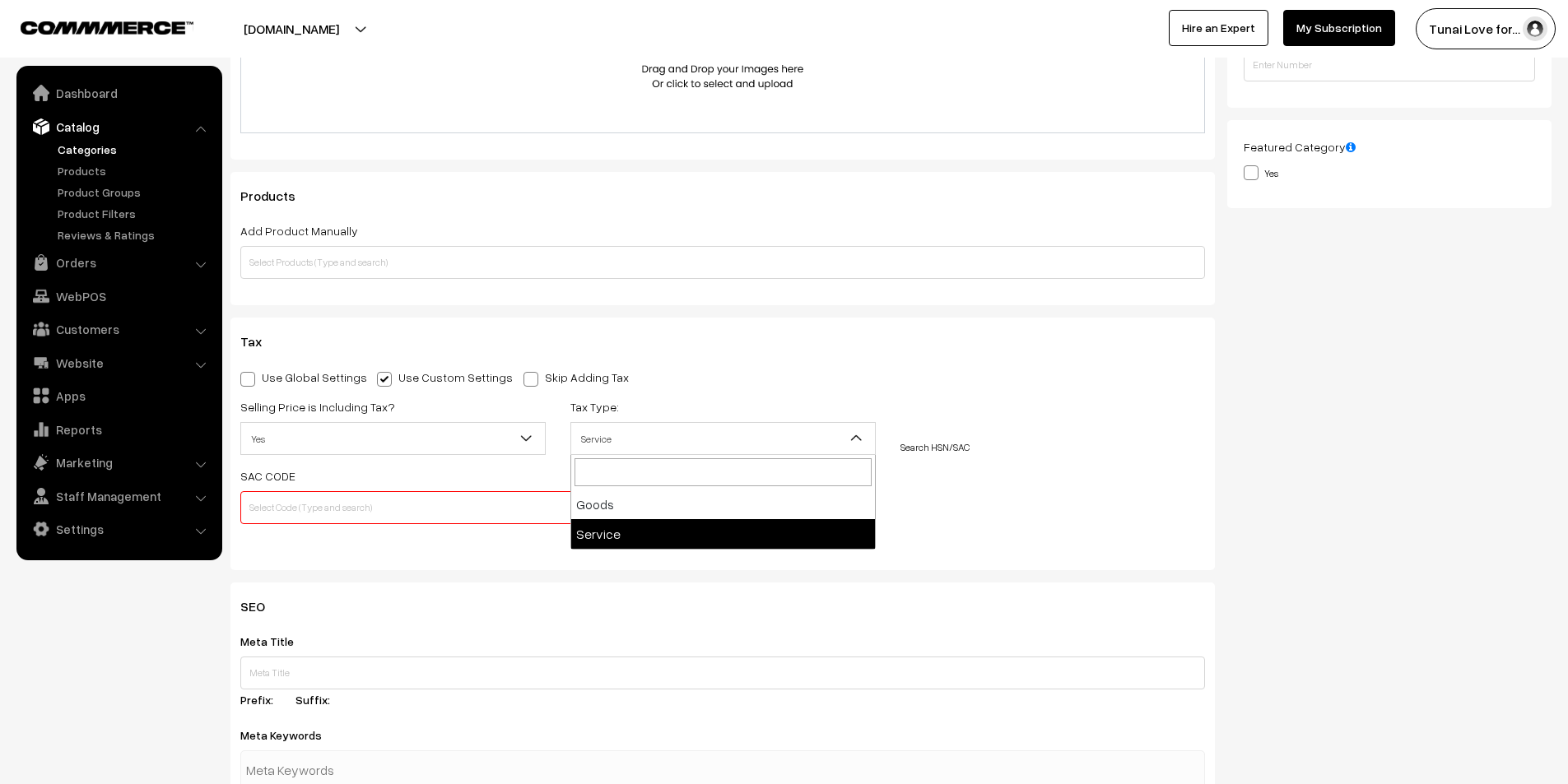
click at [736, 434] on span "Service" at bounding box center [722, 439] width 303 height 29
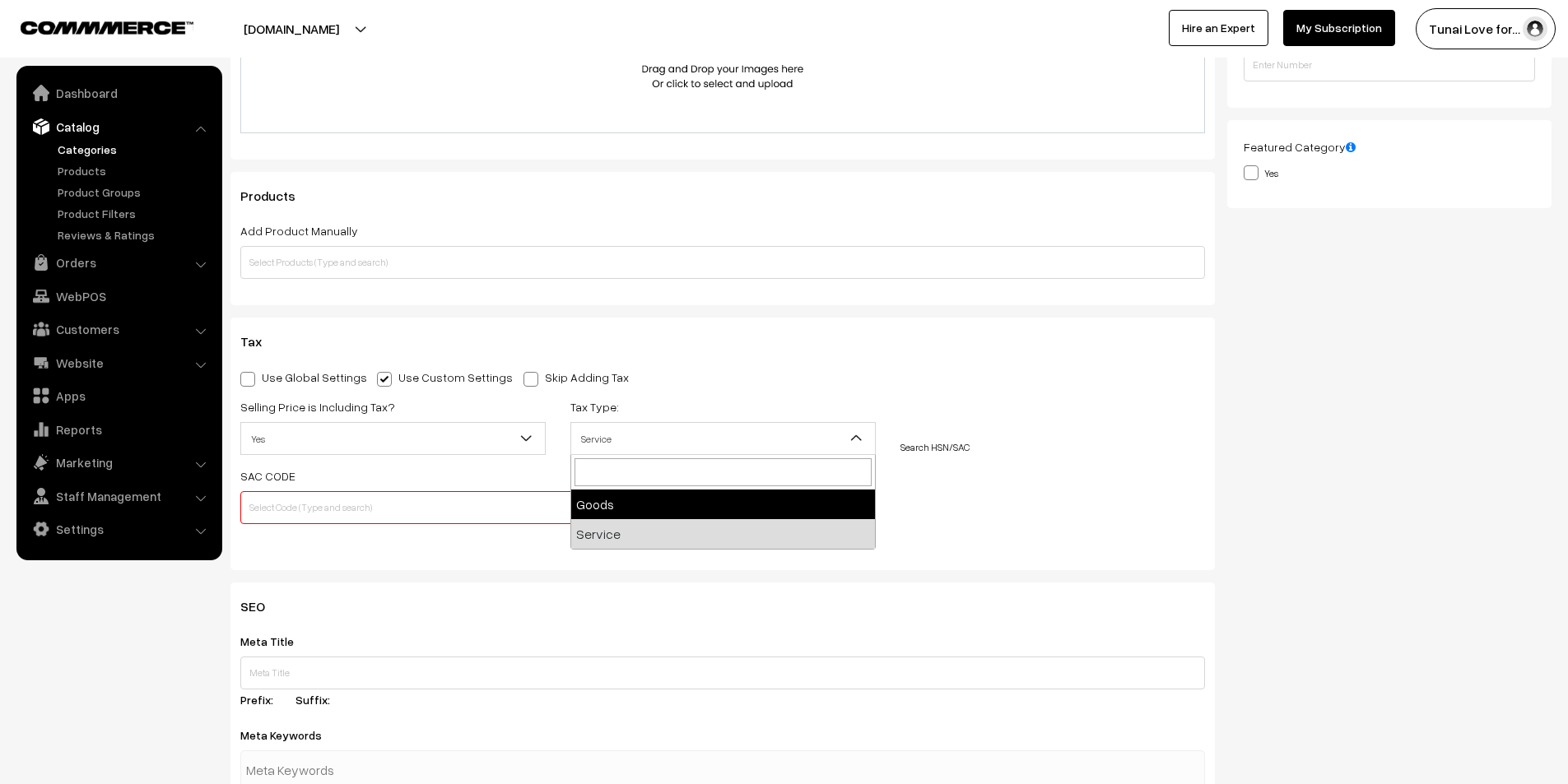
select select "1"
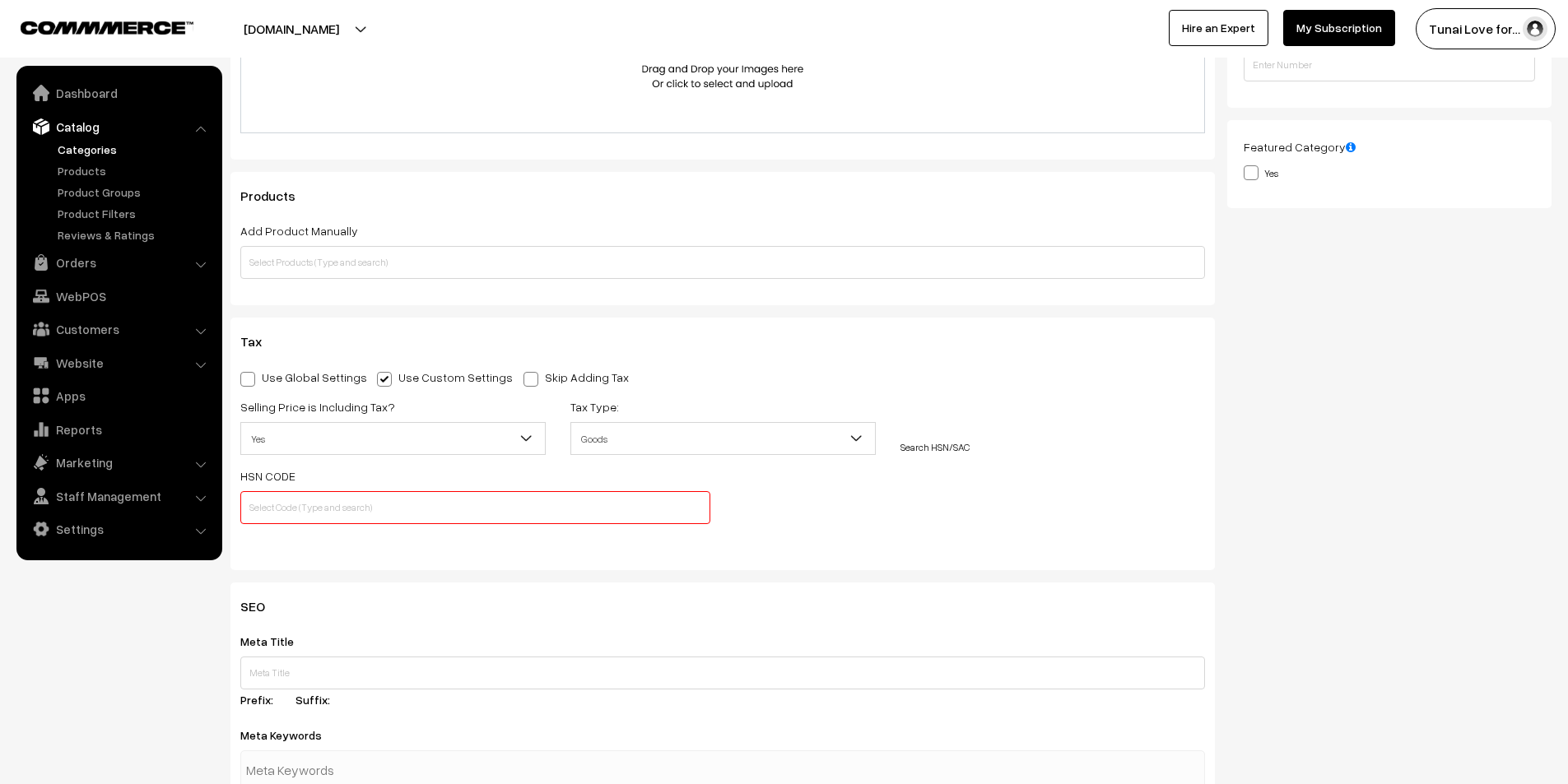
click at [953, 450] on link "Search HSN/SAC" at bounding box center [934, 447] width 69 height 12
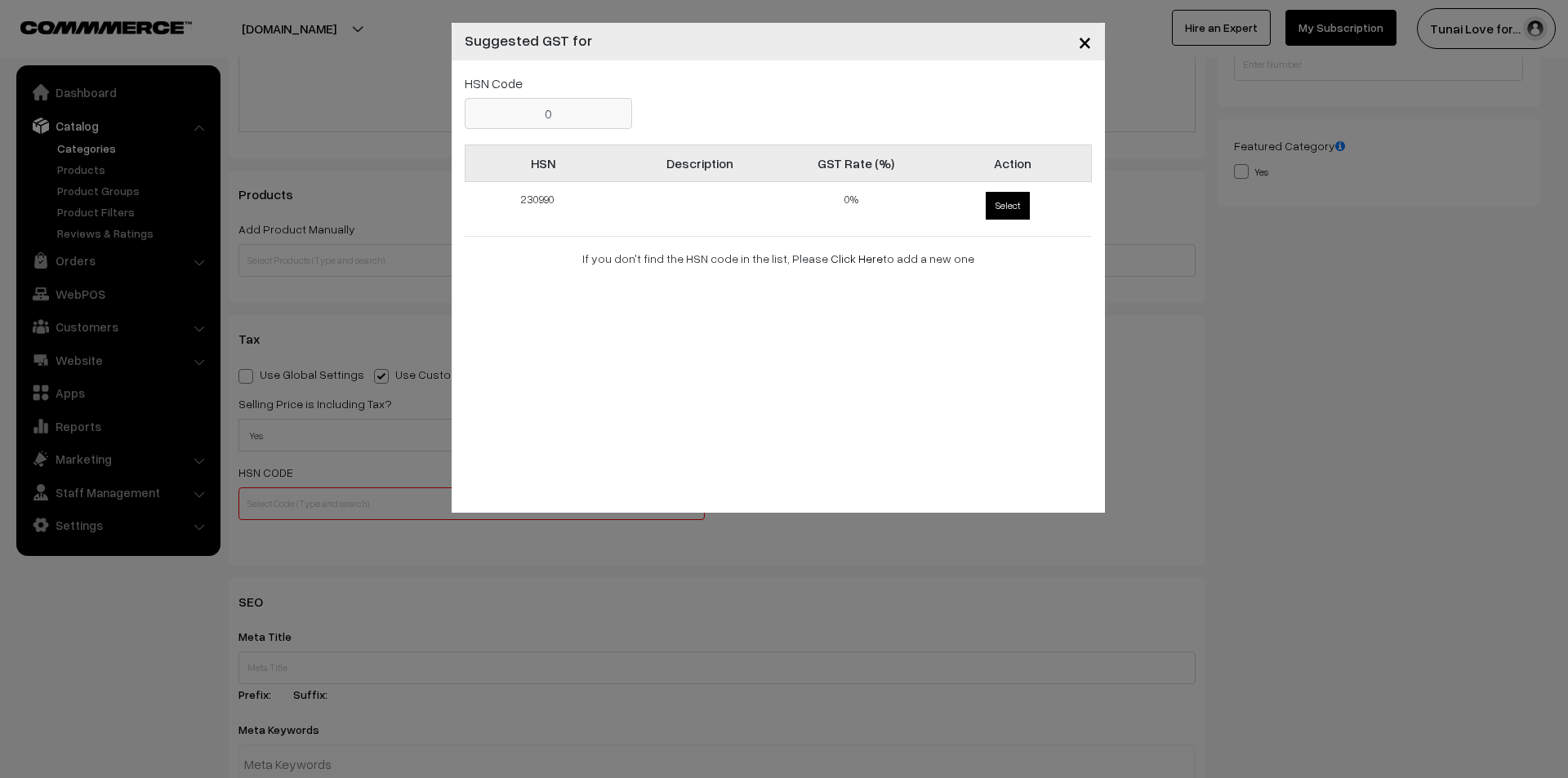
click at [1002, 200] on span "Select" at bounding box center [1007, 205] width 44 height 28
click at [988, 194] on input "Select" at bounding box center [982, 189] width 11 height 11
radio input "true"
type input "230990"
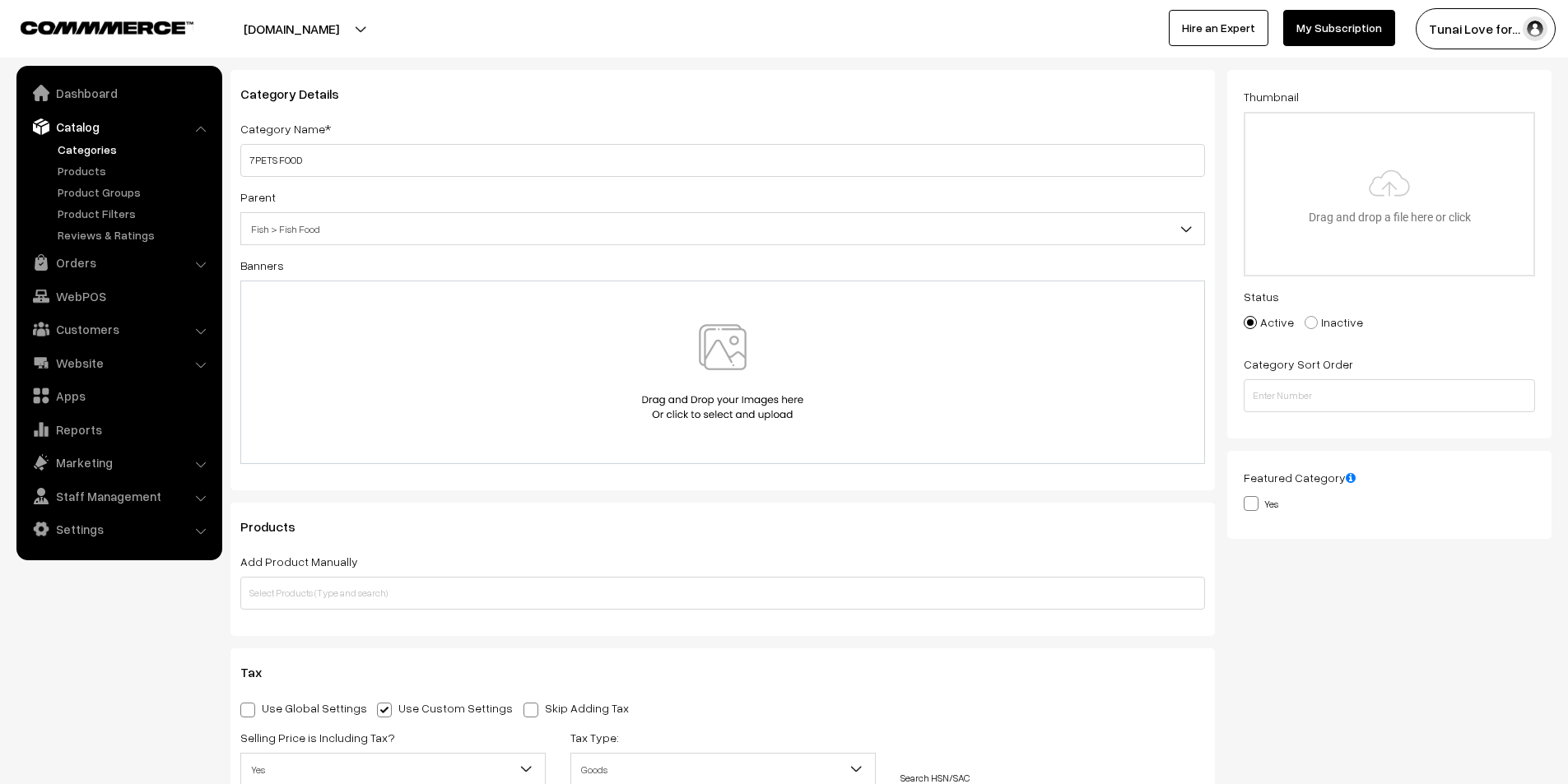
scroll to position [0, 0]
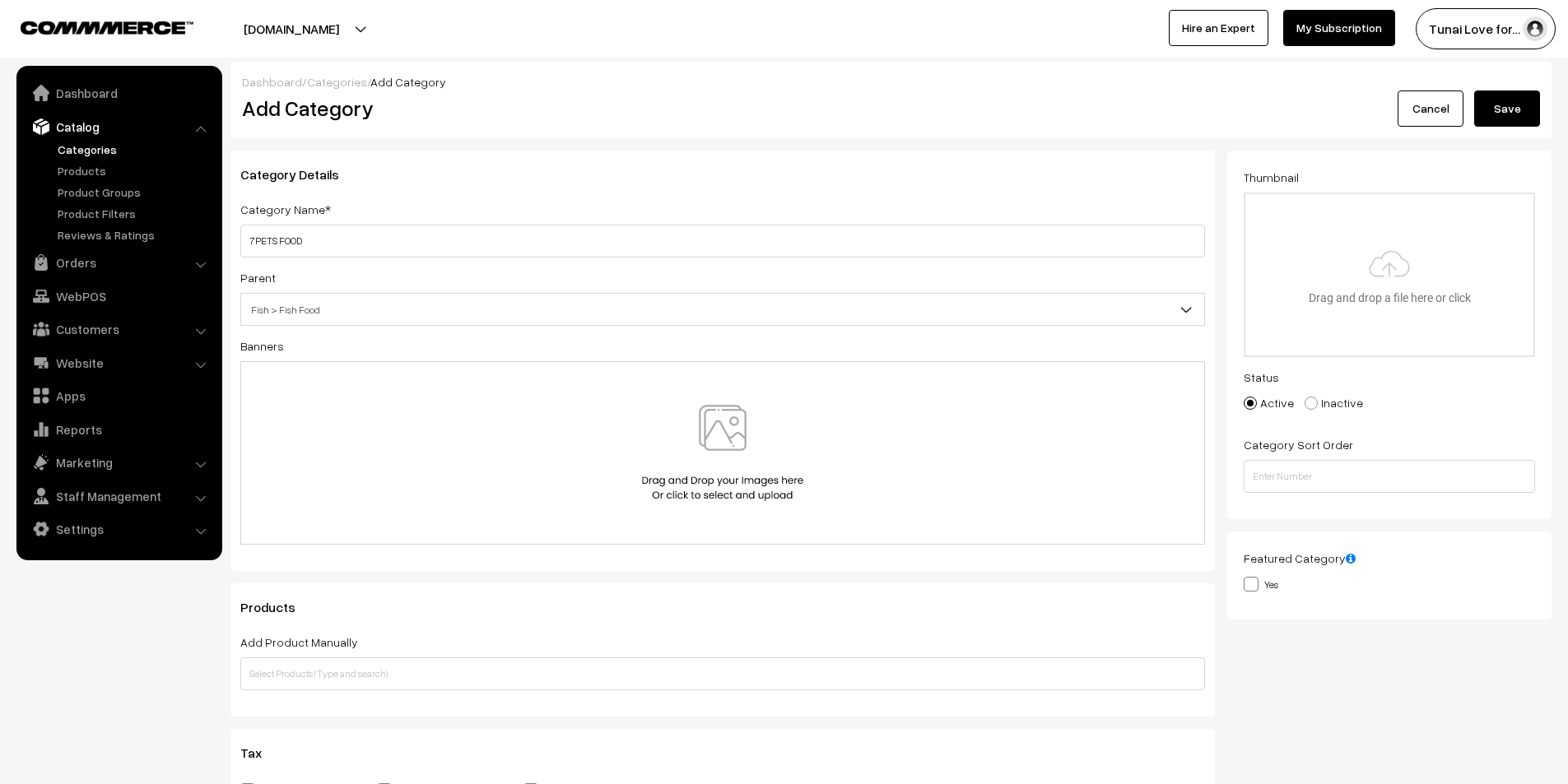
click at [1517, 108] on button "Save" at bounding box center [1507, 108] width 66 height 36
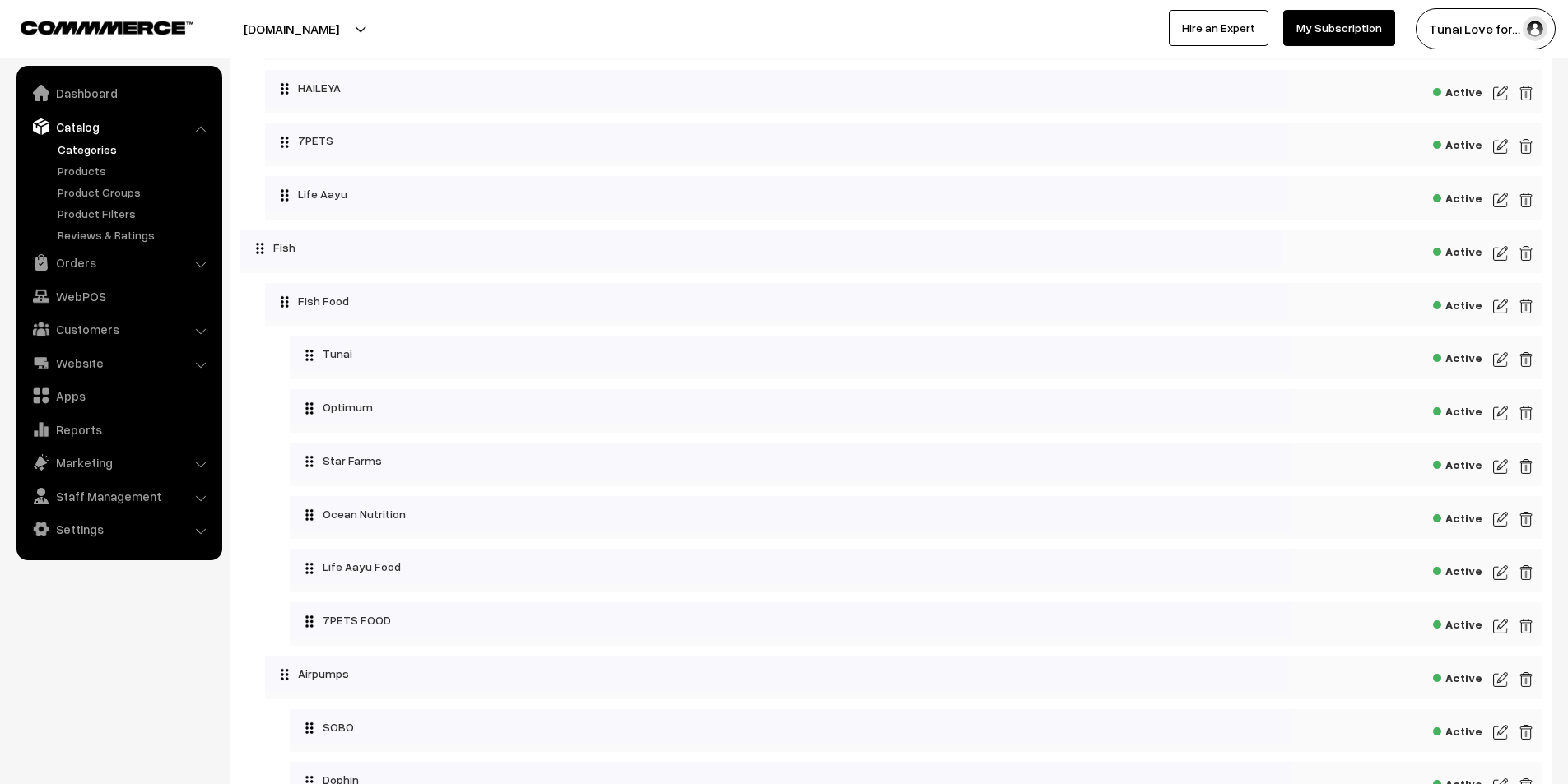
scroll to position [659, 0]
